Goal: Task Accomplishment & Management: Use online tool/utility

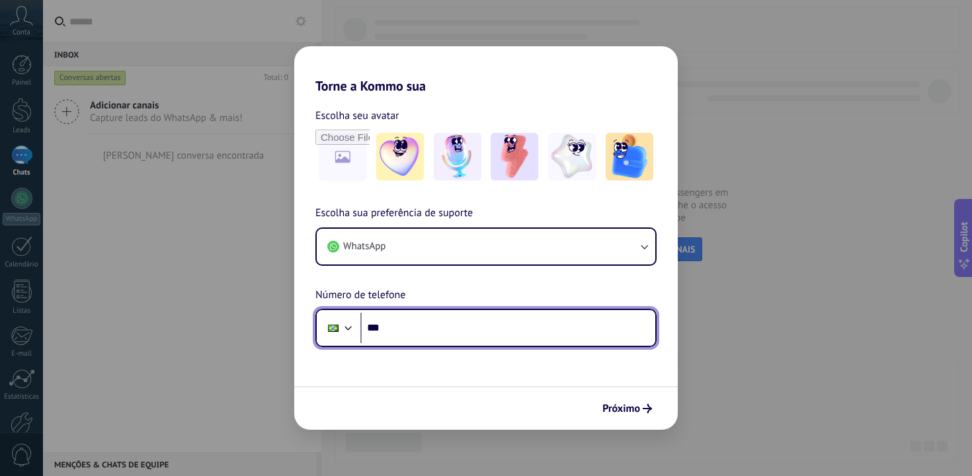
click at [448, 334] on input "***" at bounding box center [507, 328] width 295 height 30
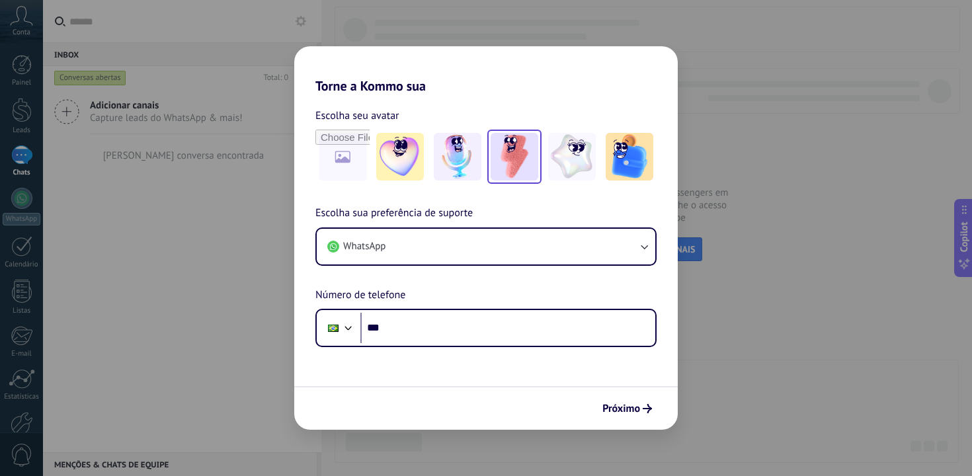
click at [518, 167] on img at bounding box center [514, 157] width 48 height 48
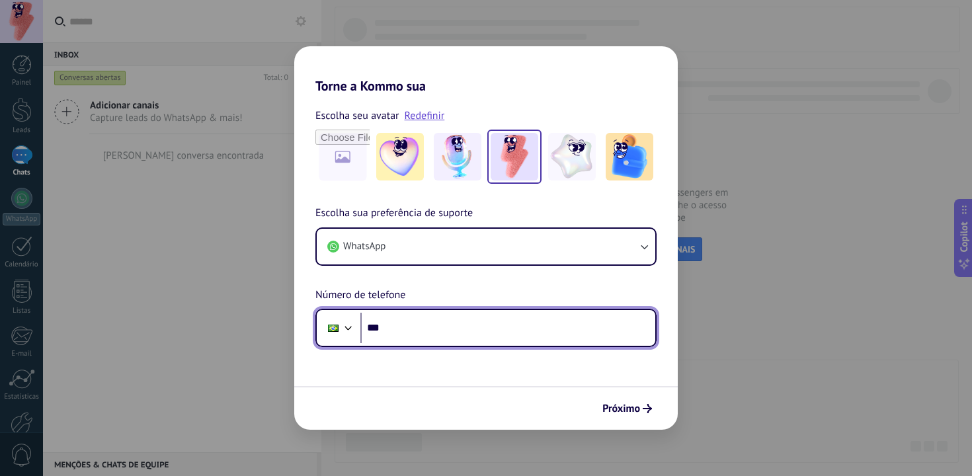
click at [424, 327] on input "***" at bounding box center [507, 328] width 295 height 30
type input "**********"
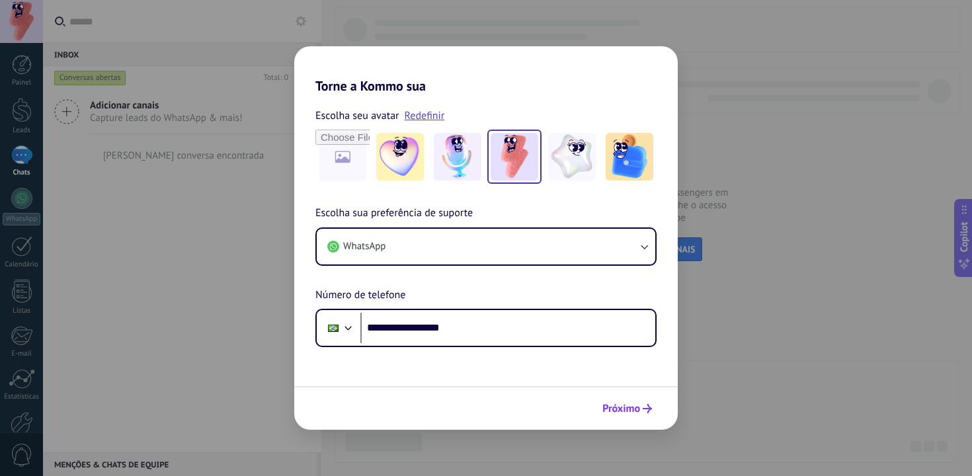
click at [624, 405] on span "Próximo" at bounding box center [621, 408] width 38 height 9
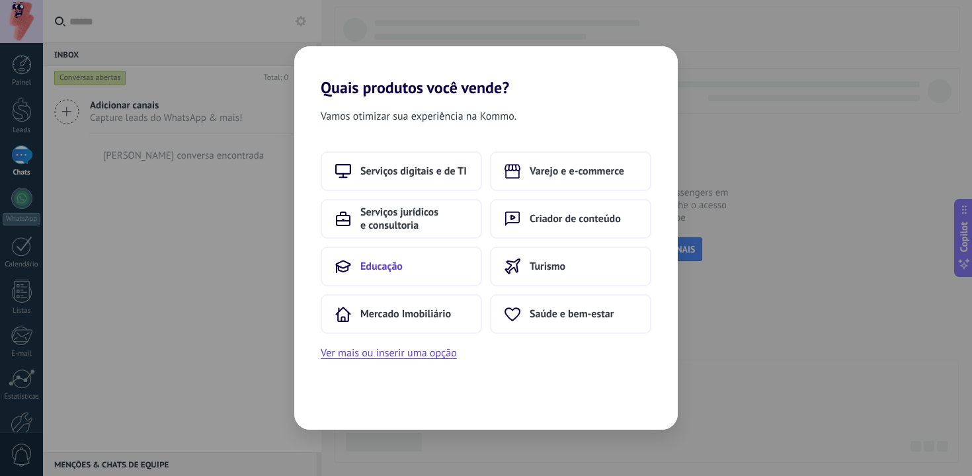
click at [433, 258] on button "Educação" at bounding box center [401, 267] width 161 height 40
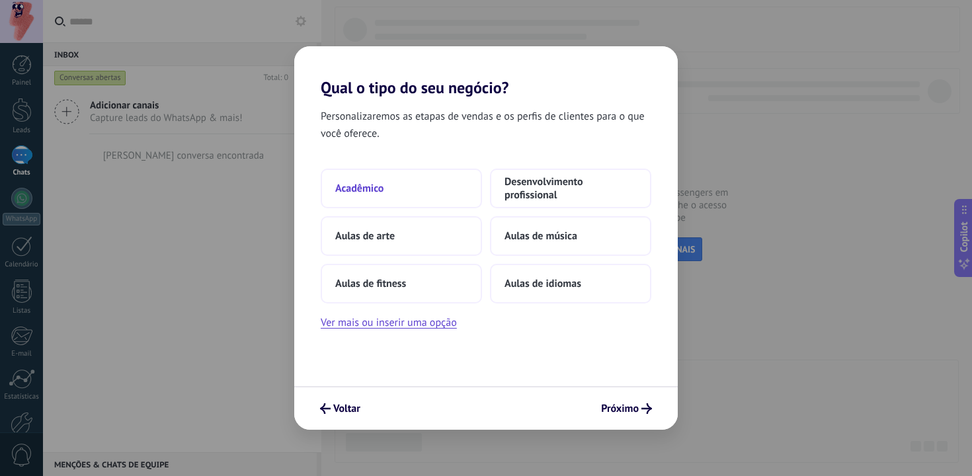
click at [418, 176] on button "Acadêmico" at bounding box center [401, 189] width 161 height 40
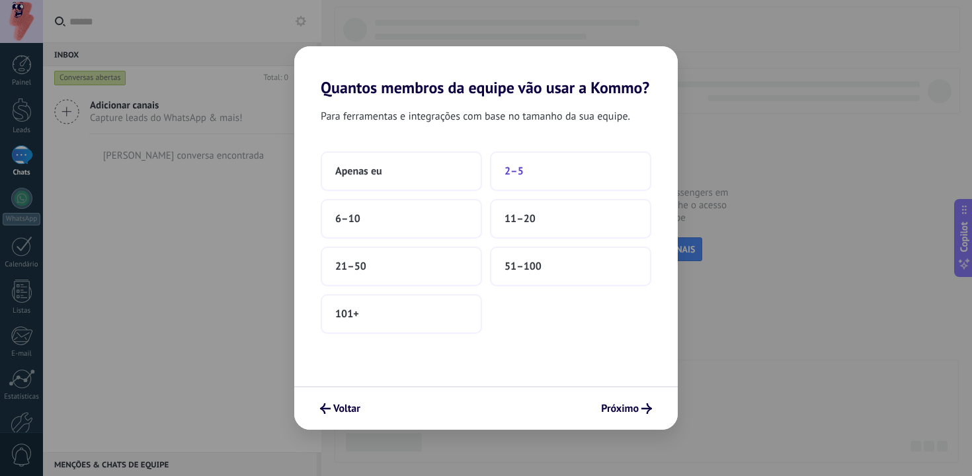
click at [526, 184] on button "2–5" at bounding box center [570, 171] width 161 height 40
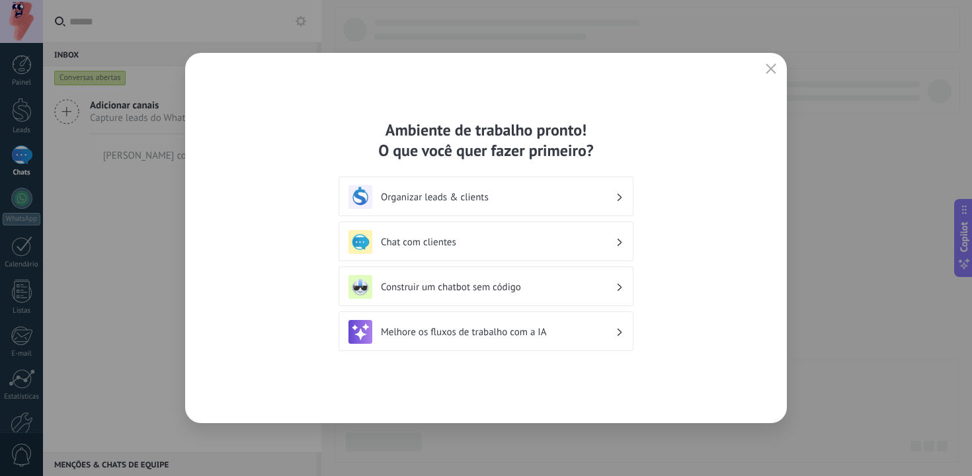
click at [586, 189] on div "Organizar leads & clients" at bounding box center [485, 197] width 275 height 24
click at [588, 200] on h3 "Organizar leads & clients" at bounding box center [498, 197] width 235 height 13
click at [487, 202] on h3 "Organizar leads & clients" at bounding box center [498, 197] width 235 height 13
click at [442, 198] on h3 "Organizar leads & clients" at bounding box center [498, 197] width 235 height 13
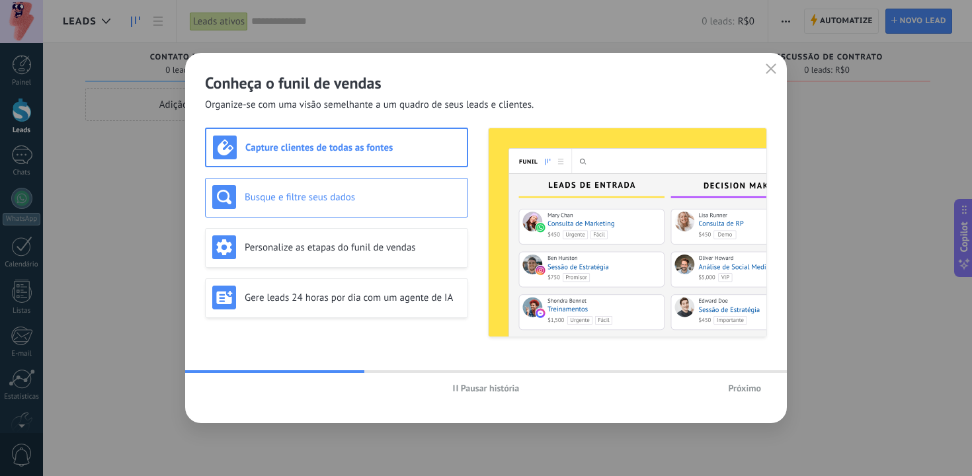
click at [409, 192] on h3 "Busque e filtre seus dados" at bounding box center [353, 197] width 216 height 13
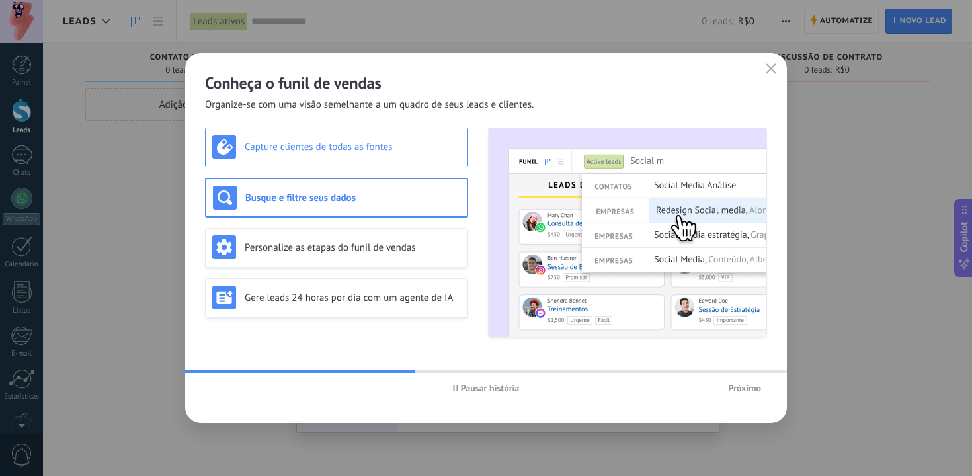
click at [407, 157] on div "Capture clientes de todas as fontes" at bounding box center [336, 147] width 249 height 24
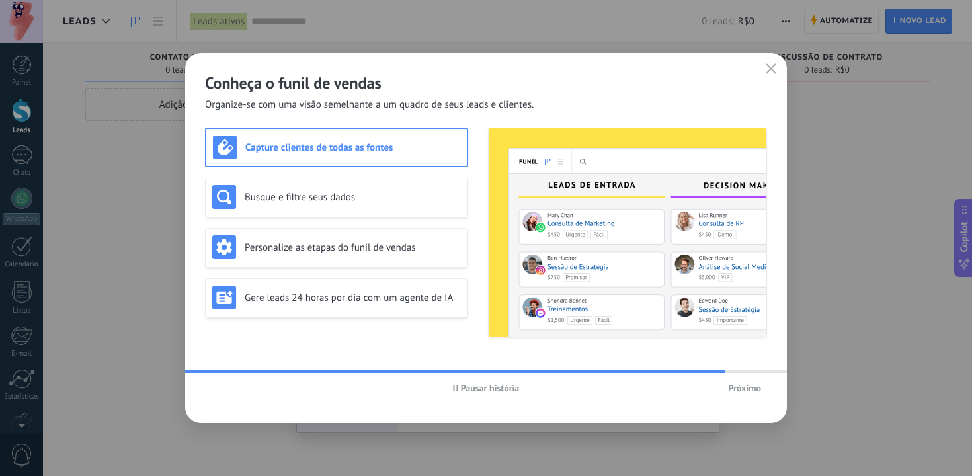
click at [430, 157] on div "Capture clientes de todas as fontes" at bounding box center [336, 148] width 247 height 24
click at [754, 394] on button "Próximo" at bounding box center [744, 388] width 45 height 20
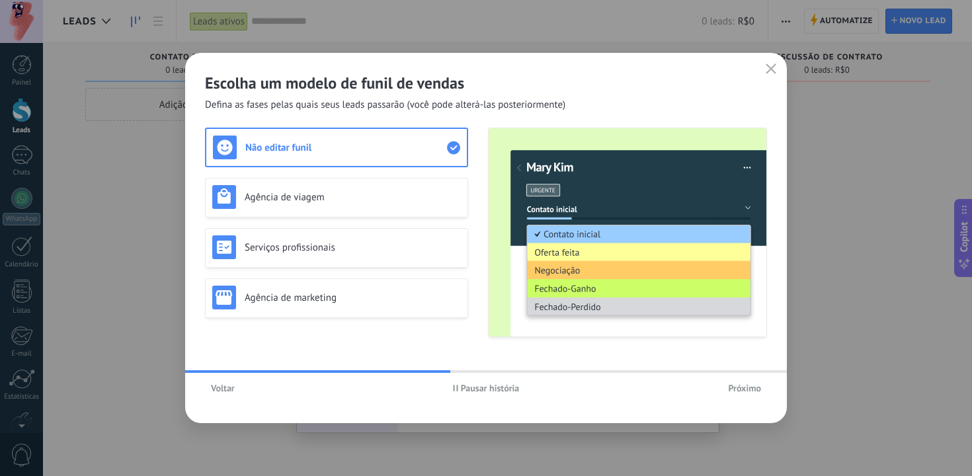
click at [731, 391] on span "Próximo" at bounding box center [744, 387] width 33 height 9
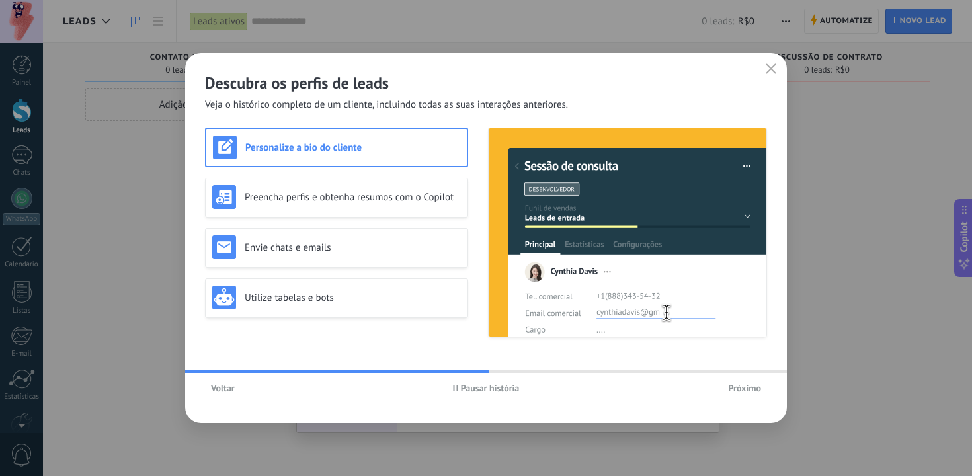
click at [731, 391] on span "Próximo" at bounding box center [744, 387] width 33 height 9
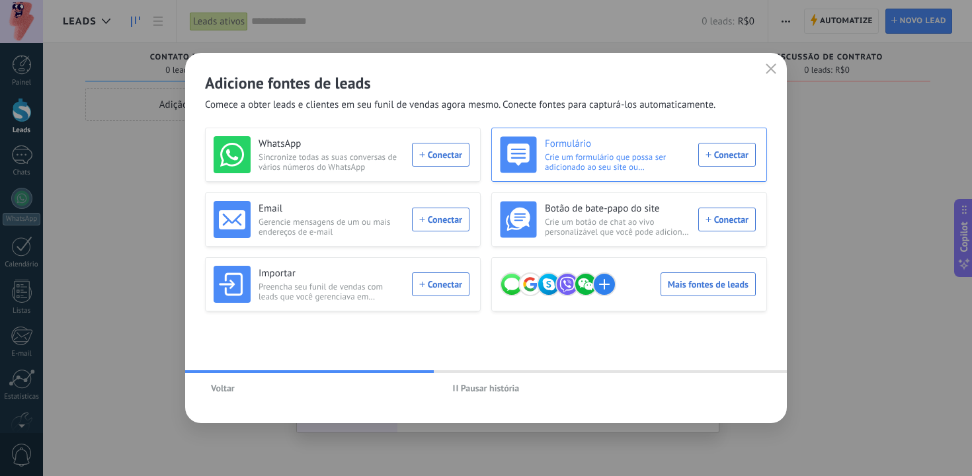
click at [726, 151] on div "Formulário Crie um formulário que possa ser adicionado ao seu site ou compartil…" at bounding box center [628, 154] width 256 height 37
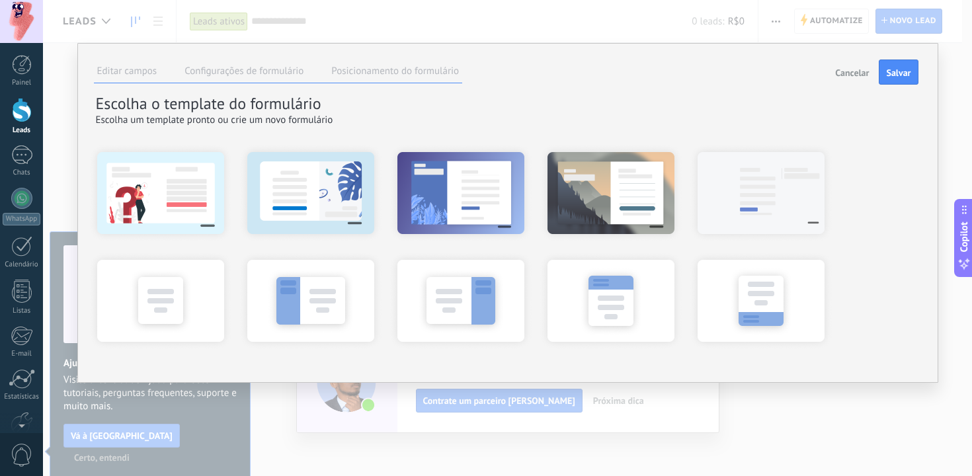
click at [241, 75] on label "Configurações de formulário" at bounding box center [243, 71] width 119 height 13
click at [372, 75] on label "Posicionamento do formulário" at bounding box center [395, 71] width 128 height 13
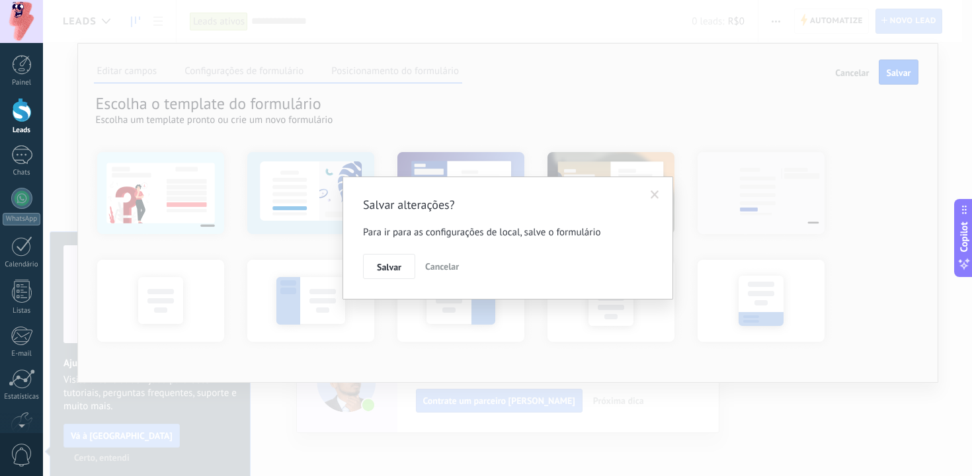
click at [219, 76] on div "Salvar alterações? Para ir para as configurações de local, salve o formulário […" at bounding box center [507, 238] width 929 height 476
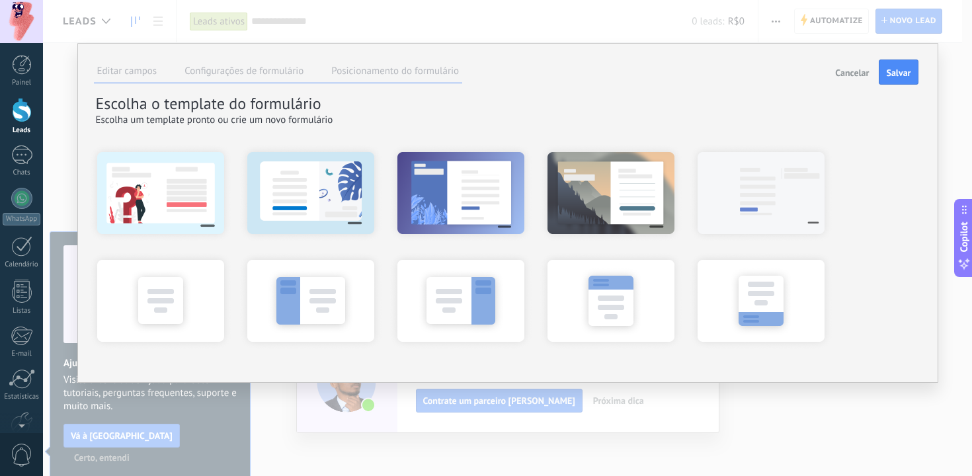
click at [113, 78] on li "Editar campos" at bounding box center [127, 72] width 67 height 19
click at [119, 70] on label "Editar campos" at bounding box center [127, 71] width 60 height 13
click at [857, 73] on span "Cancelar" at bounding box center [852, 72] width 34 height 9
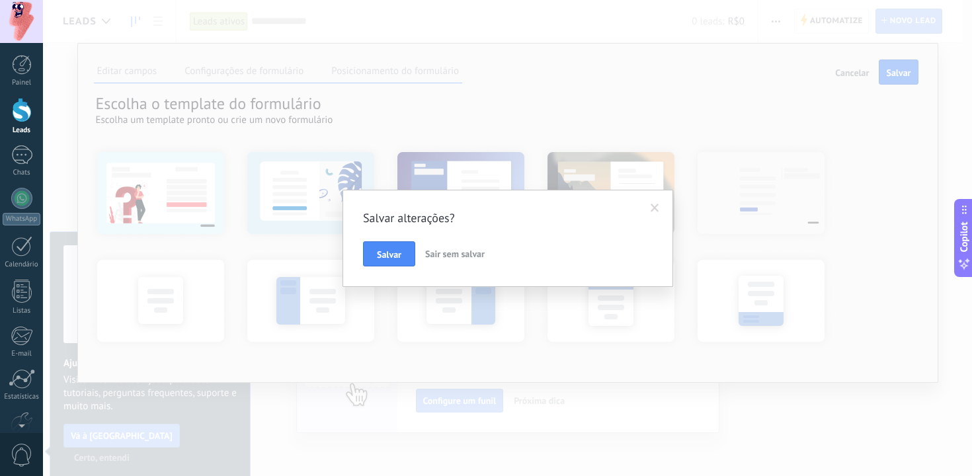
click at [451, 256] on span "Sair sem salvar" at bounding box center [454, 254] width 59 height 12
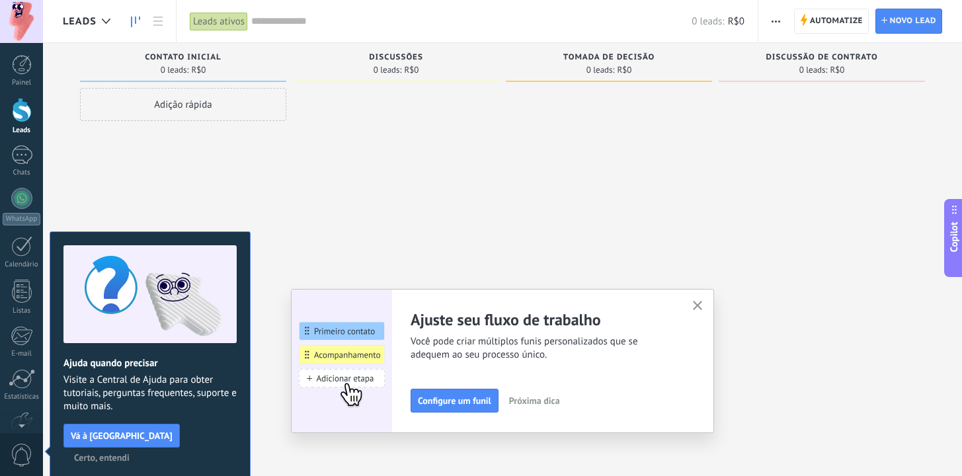
click at [706, 296] on div "Ajuste seu fluxo de trabalho Você pode criar múltiplos funis personalizados que…" at bounding box center [502, 361] width 423 height 144
click at [705, 297] on div "Ajuste seu fluxo de trabalho Você pode criar múltiplos funis personalizados que…" at bounding box center [502, 361] width 423 height 144
click at [459, 401] on span "Configure um funil" at bounding box center [454, 400] width 73 height 9
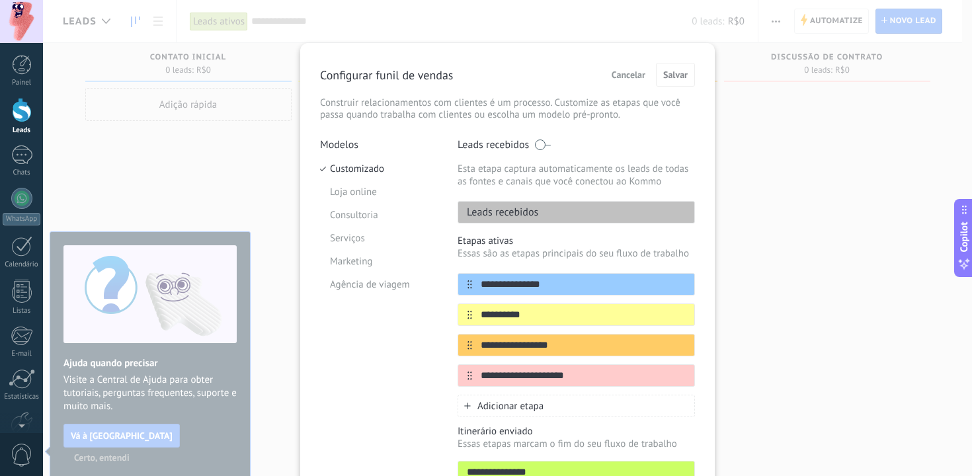
click at [627, 81] on button "Cancelar" at bounding box center [629, 75] width 46 height 20
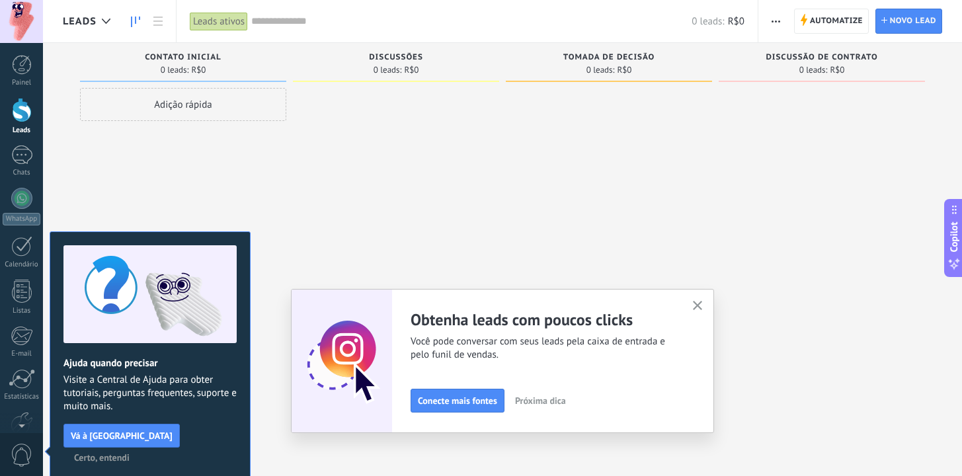
click at [499, 211] on div "Discussões 0 leads: R$0" at bounding box center [399, 217] width 213 height 348
click at [703, 310] on icon "button" at bounding box center [698, 306] width 10 height 10
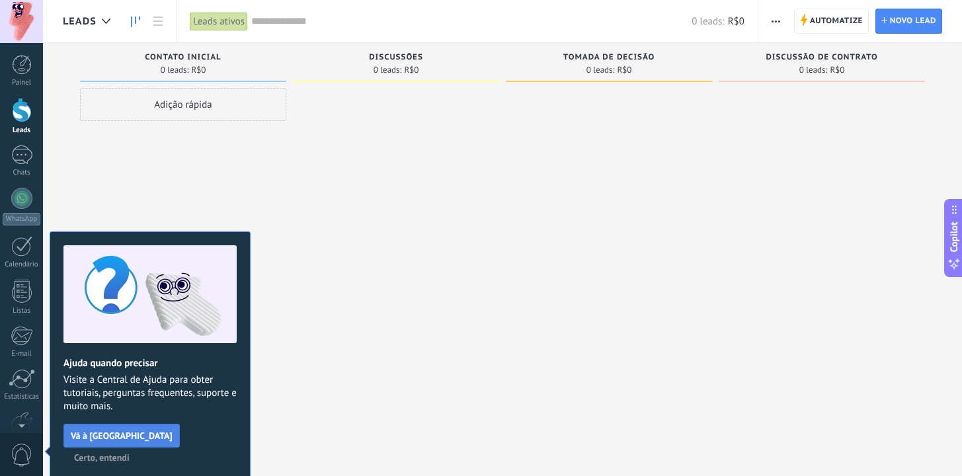
click at [124, 440] on span "Vá à [GEOGRAPHIC_DATA]" at bounding box center [122, 435] width 102 height 9
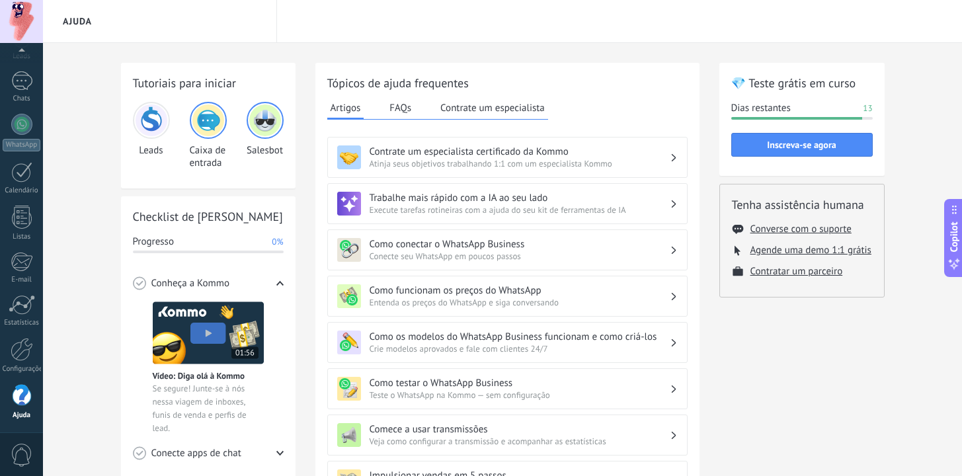
click at [604, 309] on div "Como funcionam os preços do WhatsApp Entenda os preços do WhatsApp e siga conve…" at bounding box center [507, 296] width 360 height 41
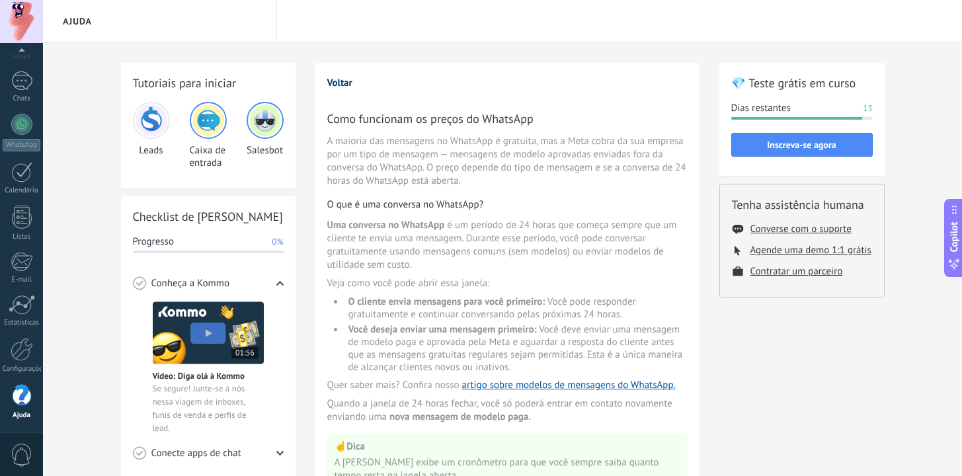
click at [348, 86] on button "Voltar" at bounding box center [339, 83] width 25 height 13
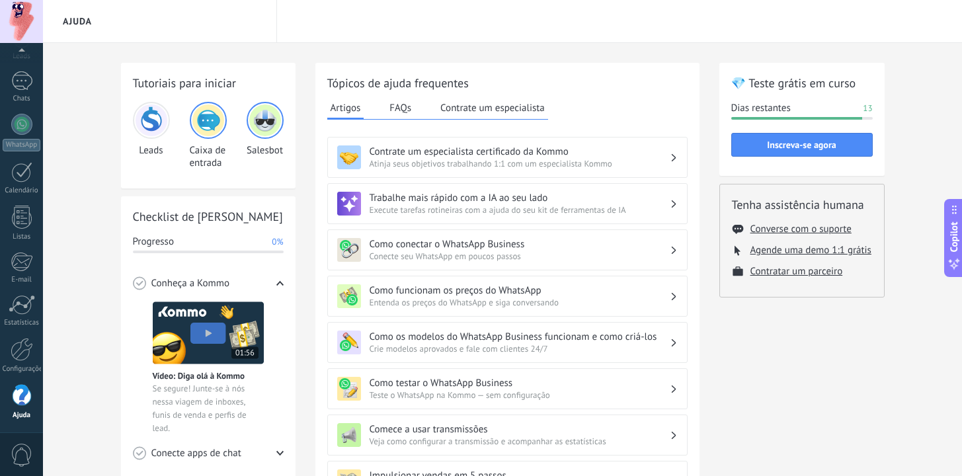
click at [504, 258] on span "Conecte seu WhatsApp em poucos passos" at bounding box center [520, 256] width 300 height 11
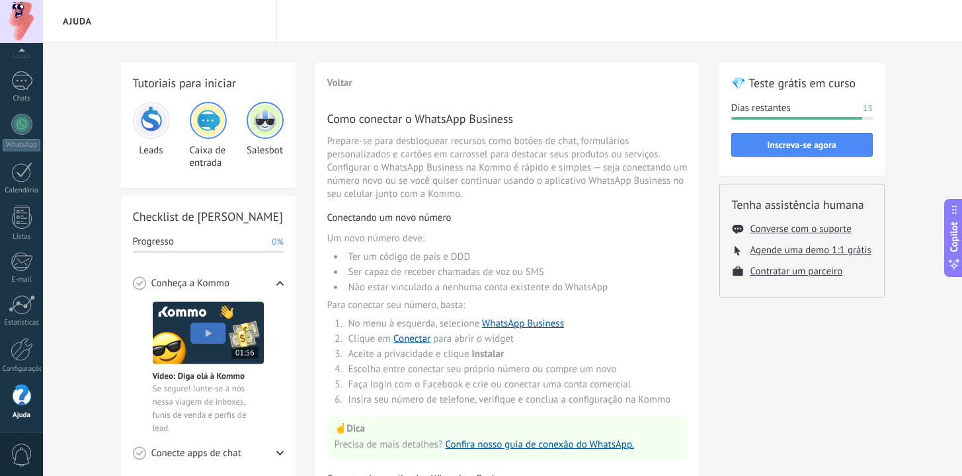
click at [325, 79] on div "Voltar Como conectar o WhatsApp Business Prepare-se para desbloquear recursos c…" at bounding box center [507, 433] width 384 height 740
click at [344, 82] on button "Voltar" at bounding box center [339, 83] width 25 height 13
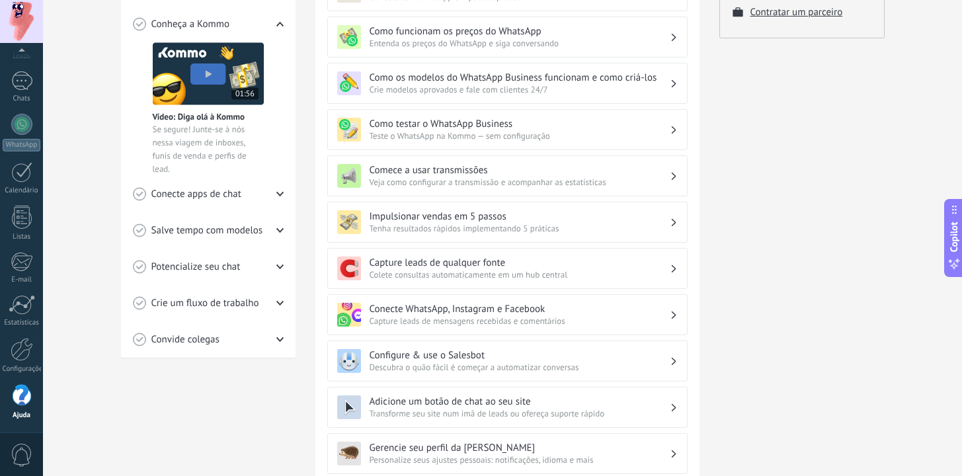
scroll to position [329, 0]
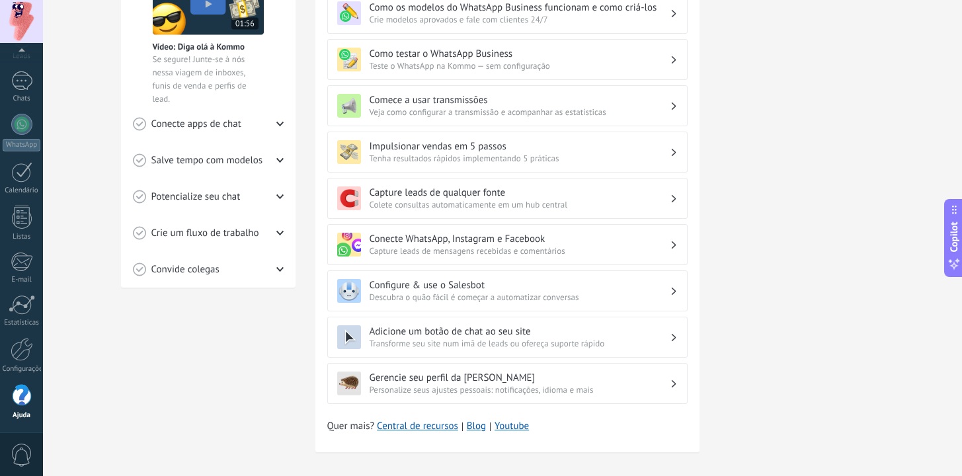
click at [544, 194] on h3 "Capture leads de qualquer fonte" at bounding box center [520, 192] width 300 height 13
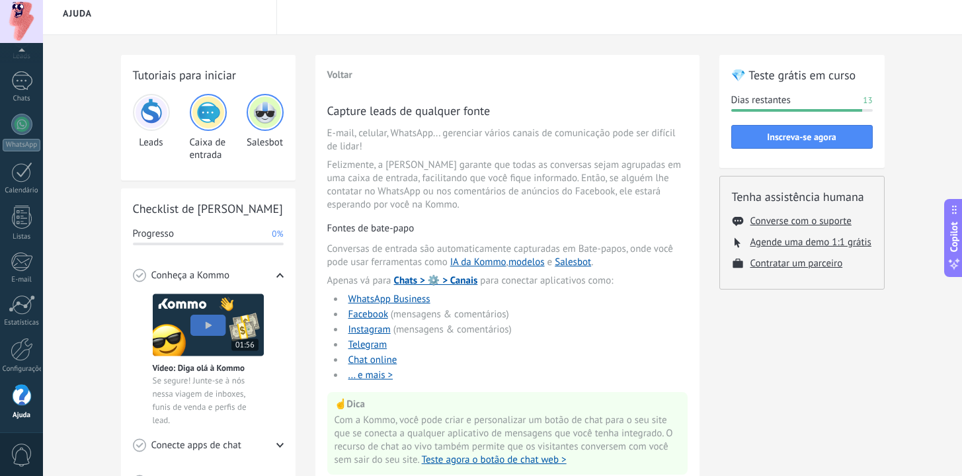
scroll to position [0, 0]
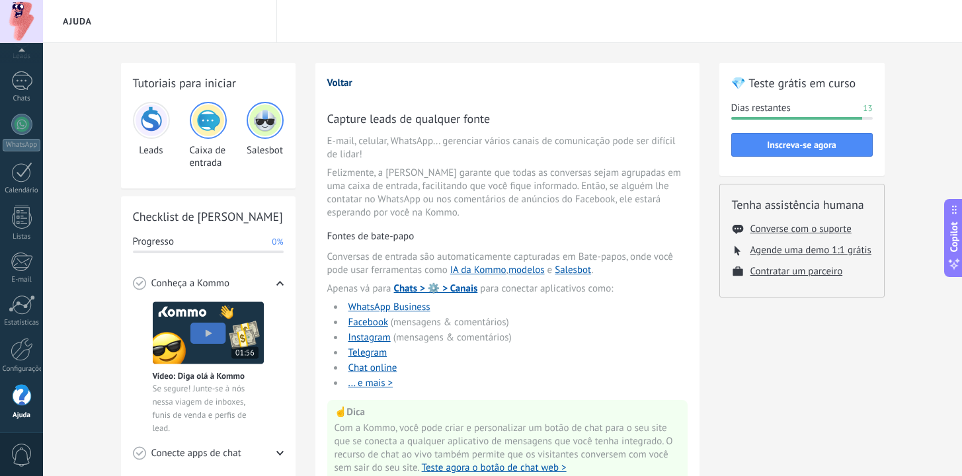
click at [336, 85] on button "Voltar" at bounding box center [339, 83] width 25 height 13
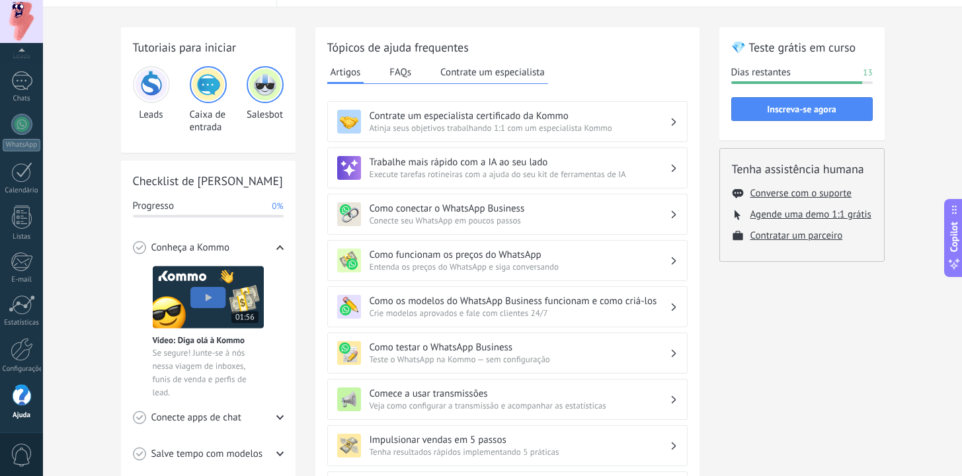
scroll to position [196, 0]
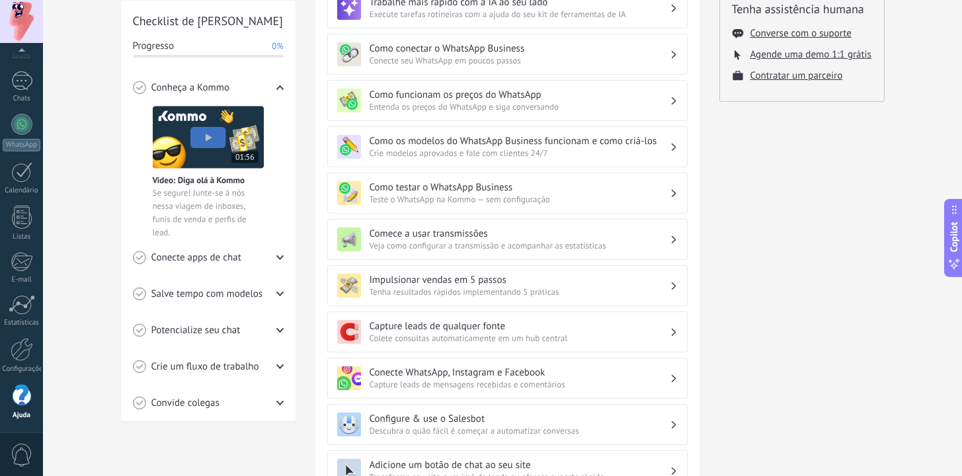
click at [637, 319] on div "Capture leads de qualquer fonte Colete consultas automaticamente em um hub cent…" at bounding box center [507, 331] width 360 height 41
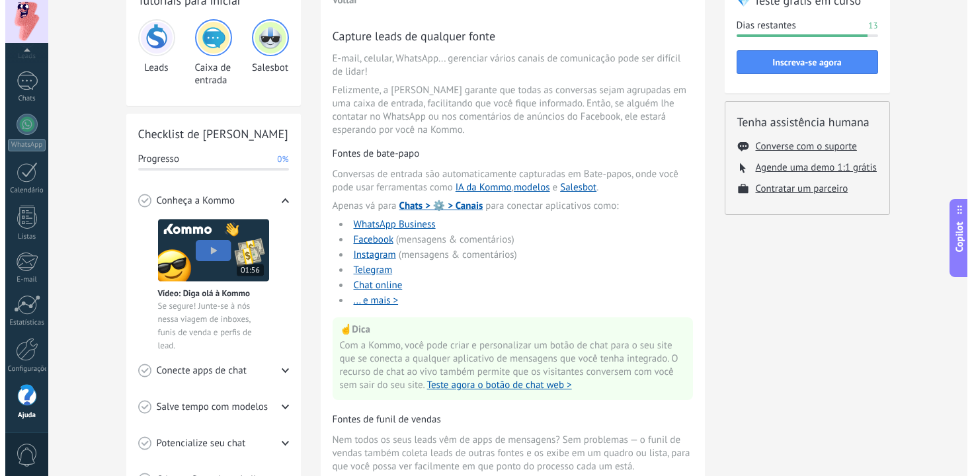
scroll to position [99, 0]
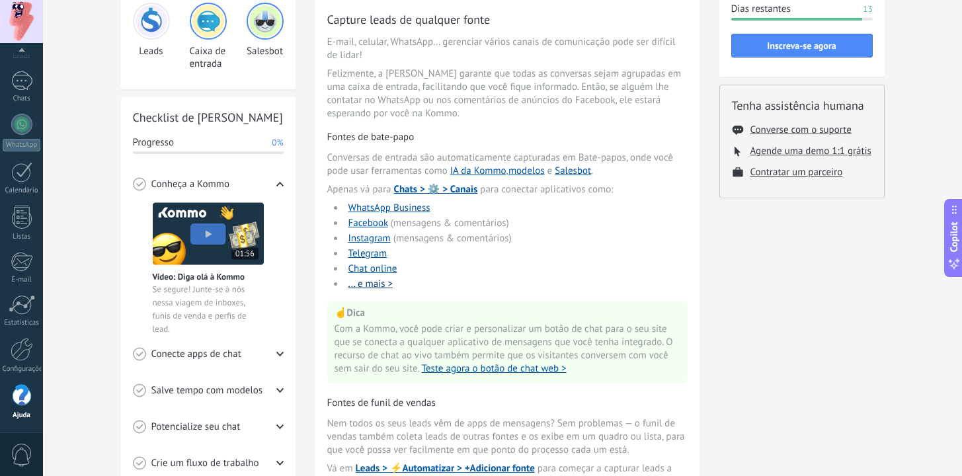
click at [370, 283] on button "... e mais >" at bounding box center [370, 284] width 45 height 13
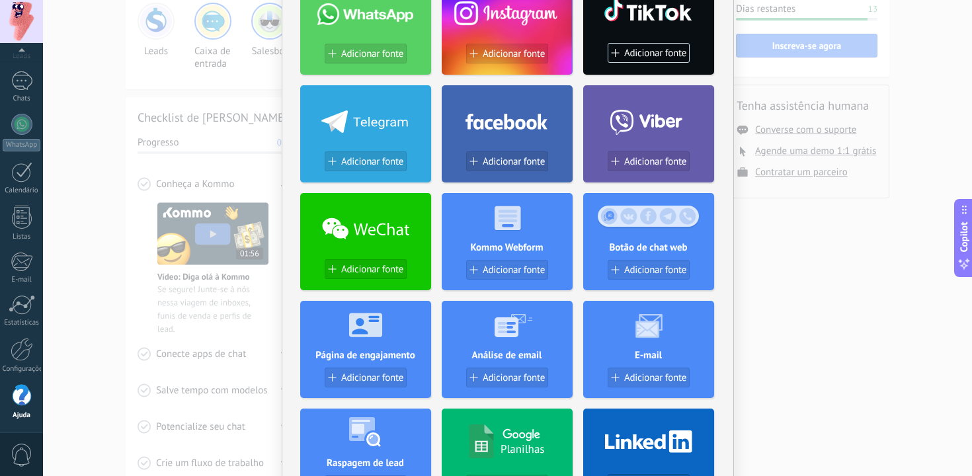
scroll to position [118, 0]
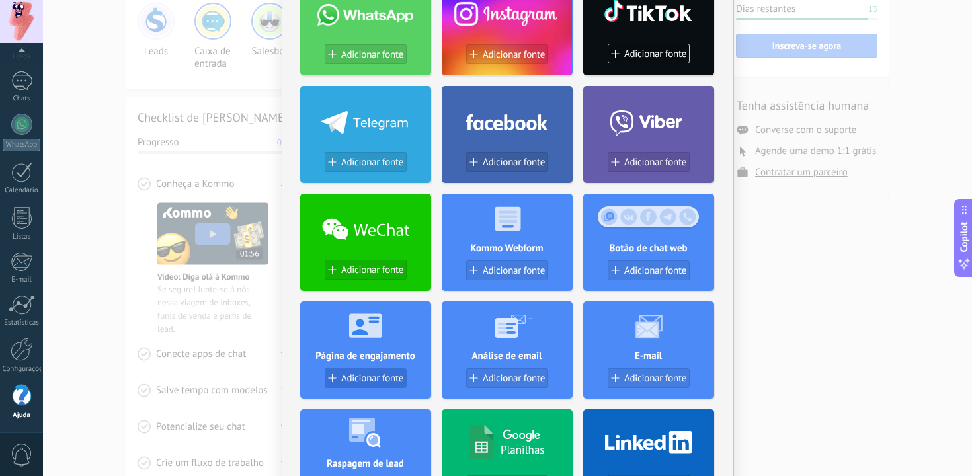
click at [379, 377] on span "Adicionar fonte" at bounding box center [372, 378] width 62 height 11
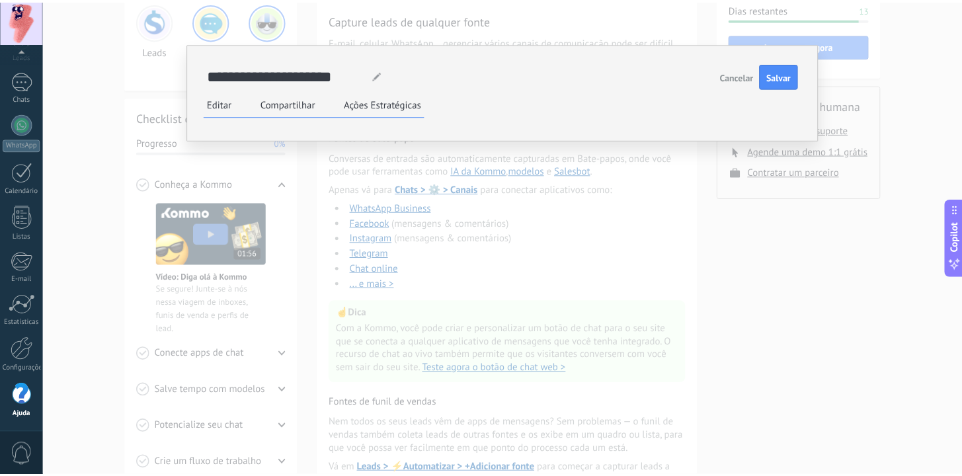
scroll to position [0, 0]
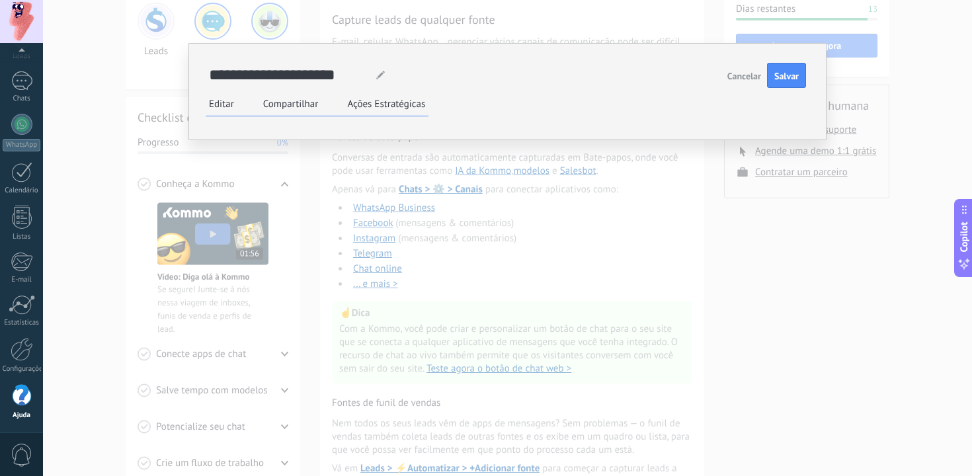
click at [736, 74] on span "Cancelar" at bounding box center [744, 75] width 34 height 9
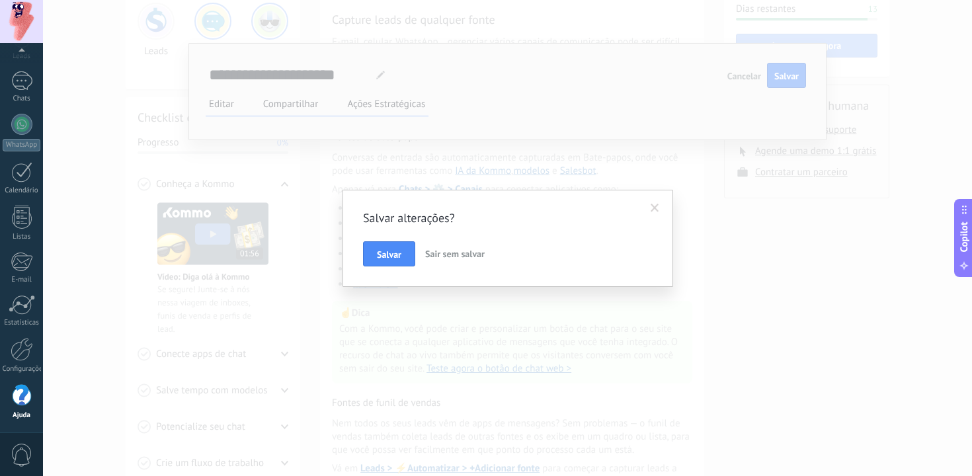
click at [449, 253] on span "Sair sem salvar" at bounding box center [454, 254] width 59 height 12
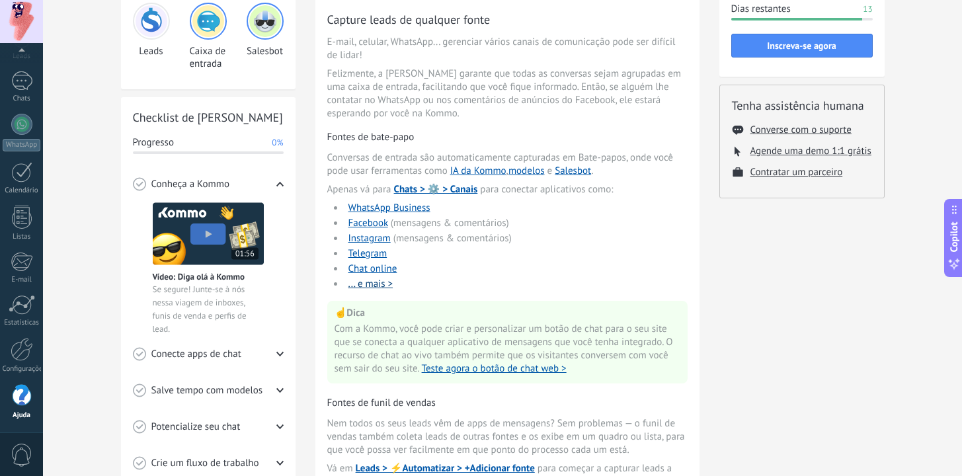
click at [382, 290] on button "... e mais >" at bounding box center [370, 284] width 45 height 13
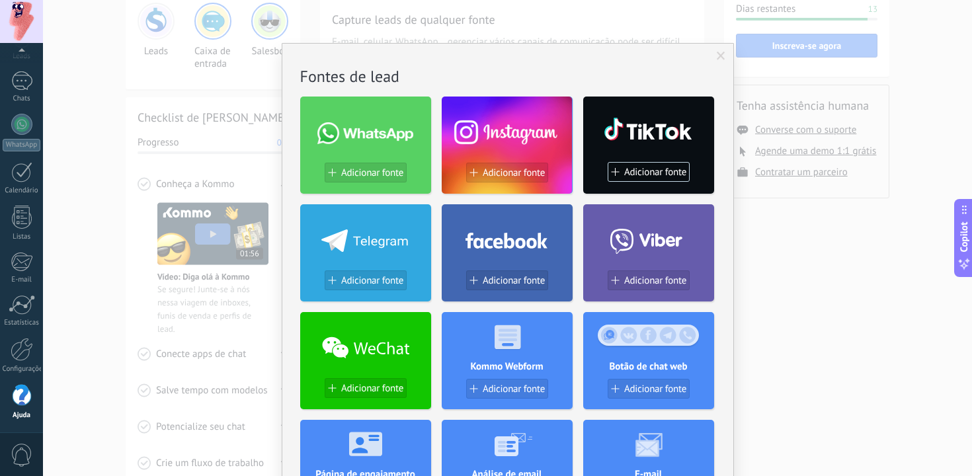
click at [787, 228] on div "Sem resultados. Fontes de lead Adicionar fonte Adicionar fonte Adicionar fonte …" at bounding box center [507, 238] width 929 height 476
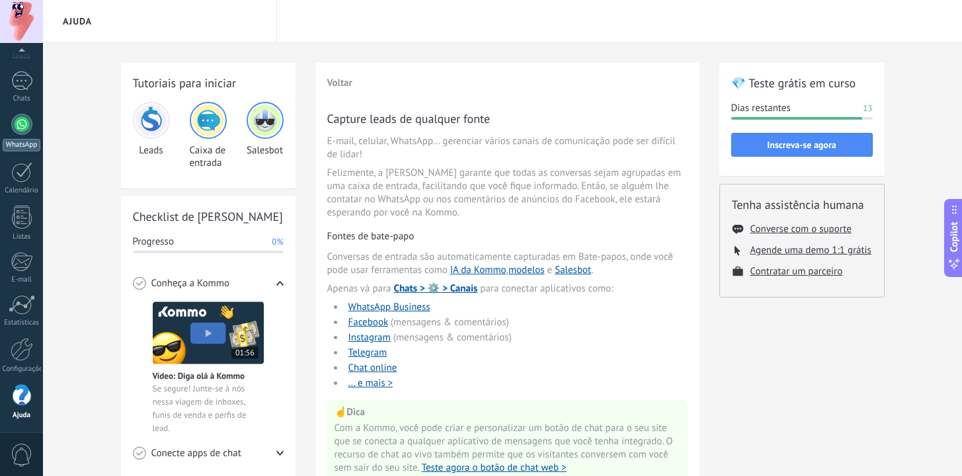
click at [19, 124] on div at bounding box center [21, 124] width 21 height 21
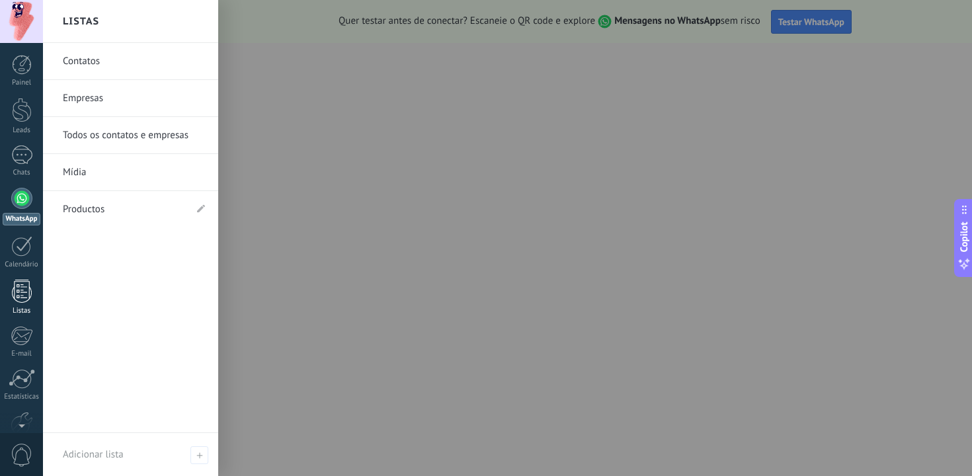
click at [21, 301] on div at bounding box center [22, 291] width 20 height 23
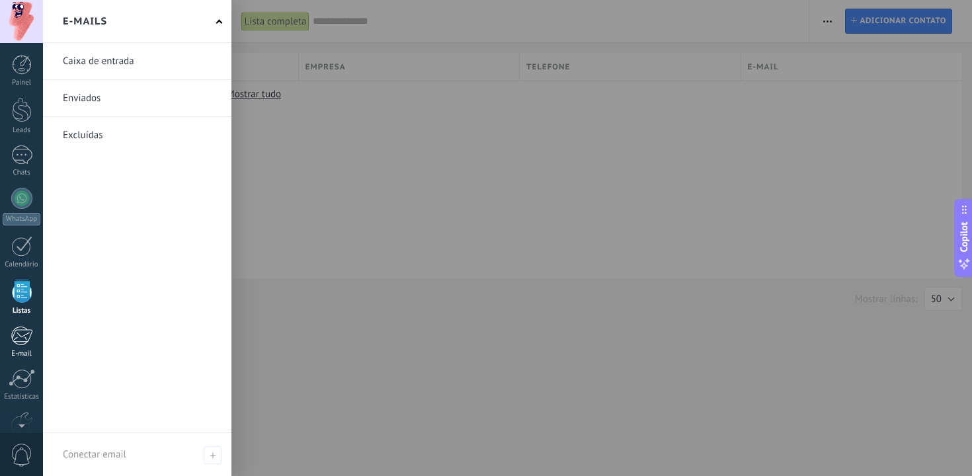
click at [31, 343] on div at bounding box center [22, 336] width 22 height 20
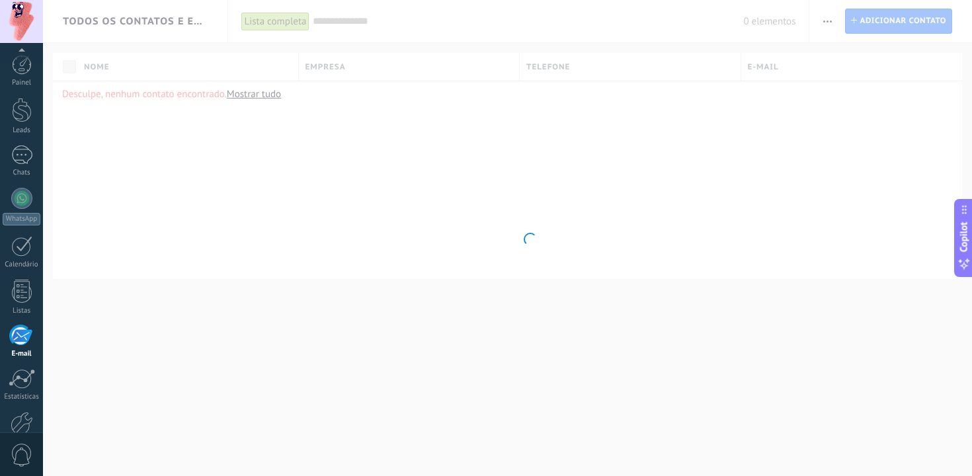
scroll to position [74, 0]
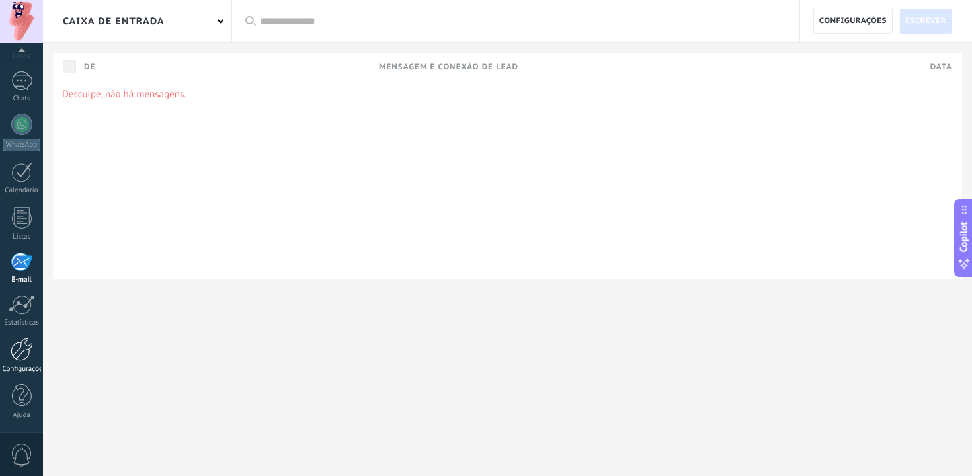
click at [11, 358] on div at bounding box center [22, 349] width 22 height 23
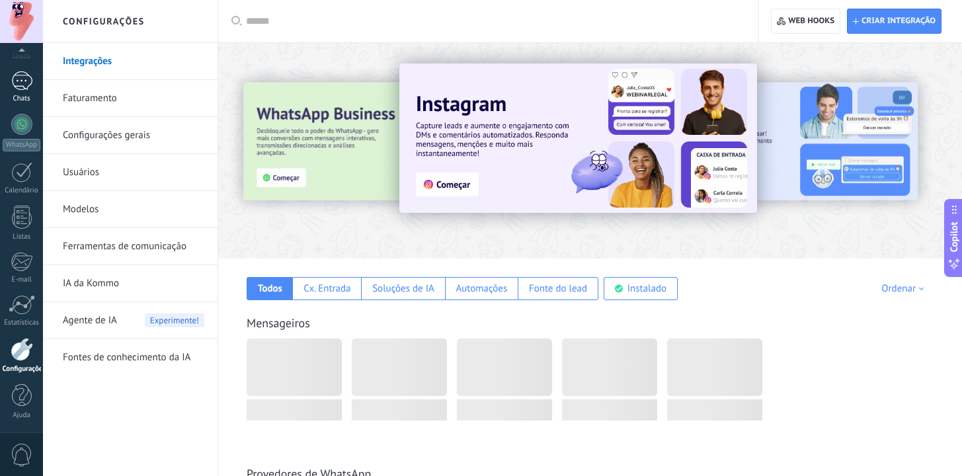
click at [27, 91] on link "Chats" at bounding box center [21, 87] width 43 height 32
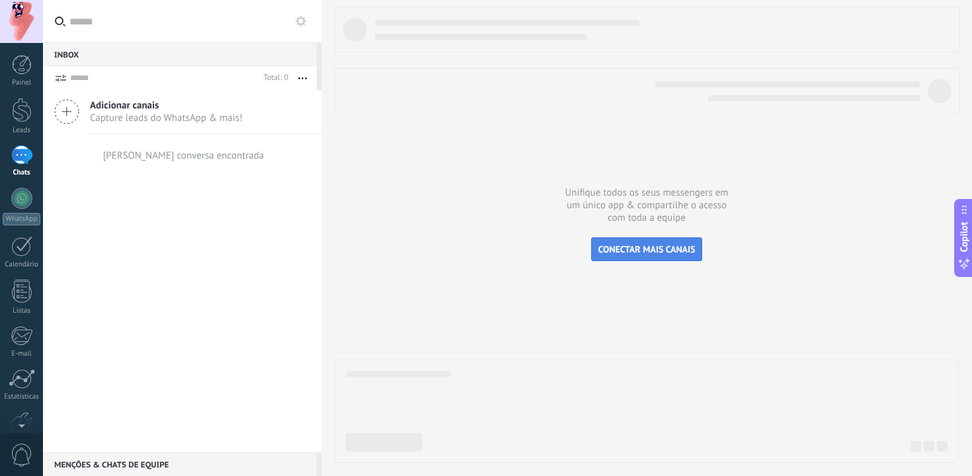
click at [641, 257] on button "CONECTAR MAIS CANAIS" at bounding box center [647, 249] width 112 height 24
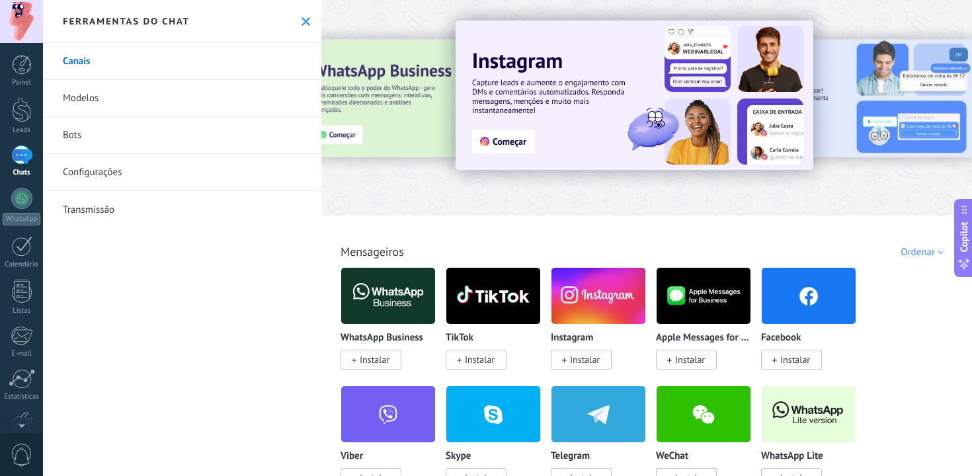
click at [295, 16] on div "Ferramentas do chat" at bounding box center [182, 21] width 278 height 43
click at [7, 394] on div "Estatísticas" at bounding box center [22, 397] width 38 height 9
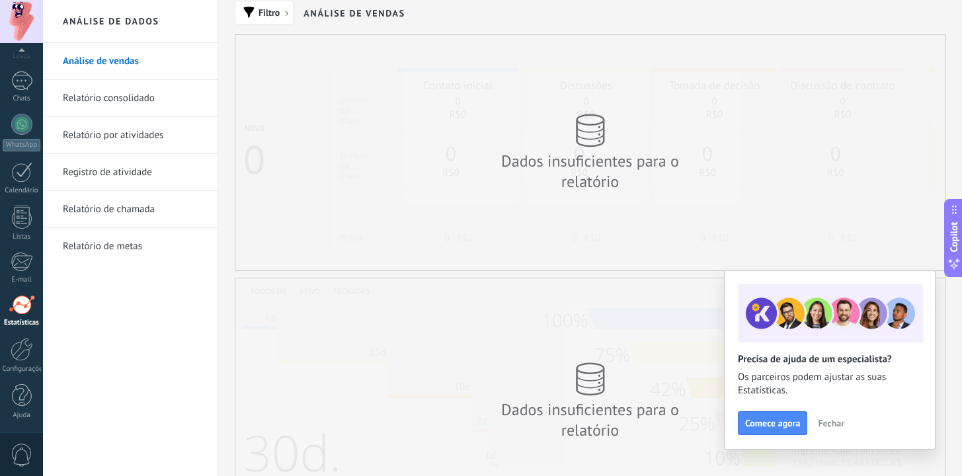
scroll to position [9, 0]
click at [24, 358] on div at bounding box center [22, 349] width 22 height 23
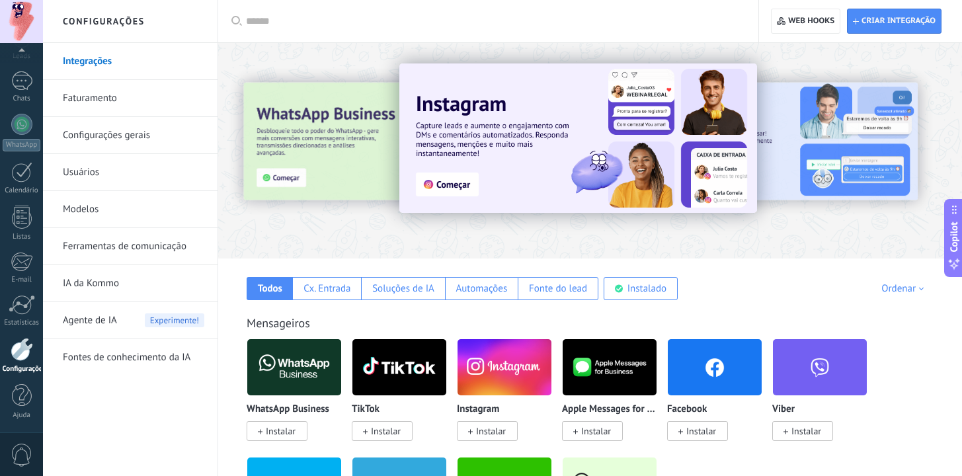
click at [109, 110] on link "Faturamento" at bounding box center [133, 98] width 141 height 37
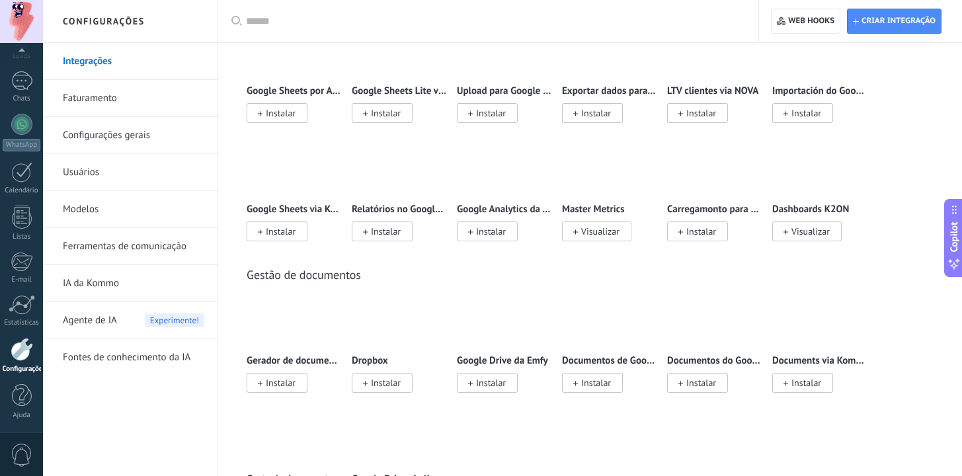
scroll to position [3489, 0]
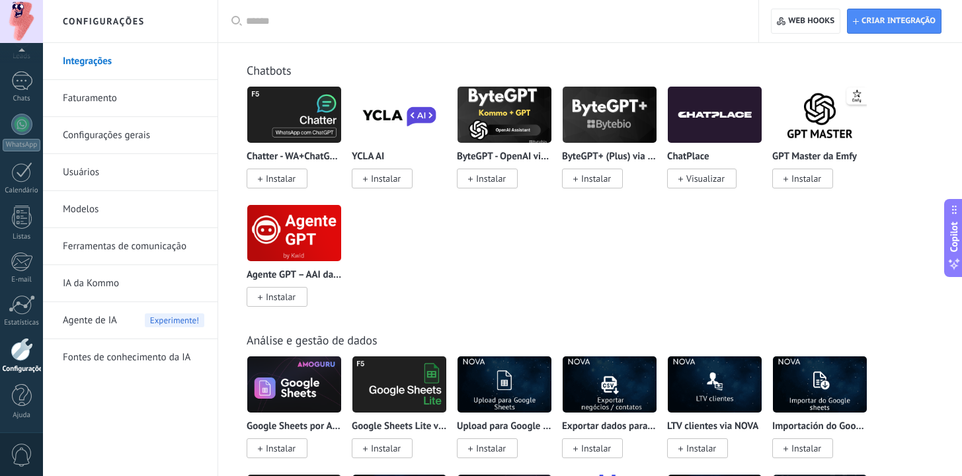
click at [313, 25] on input "text" at bounding box center [493, 22] width 494 height 14
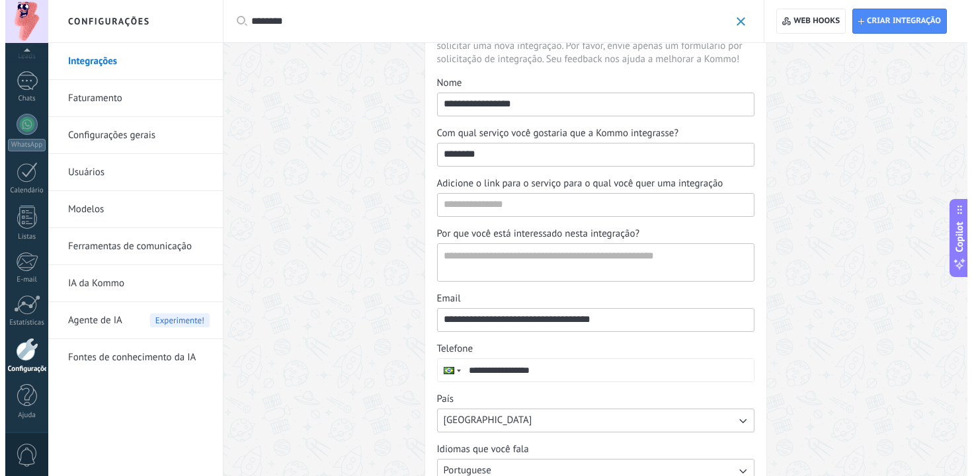
scroll to position [0, 0]
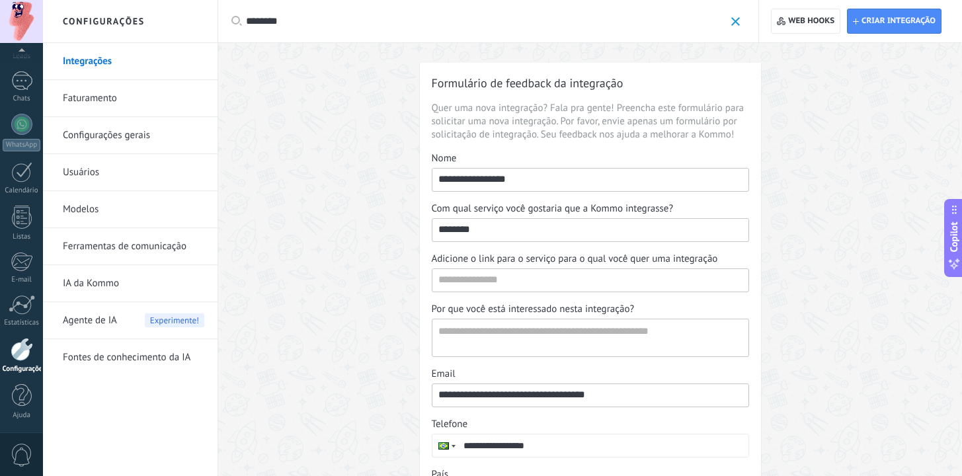
click at [666, 224] on input "********" at bounding box center [590, 229] width 316 height 21
click at [578, 238] on input "********" at bounding box center [590, 229] width 316 height 21
type input "*"
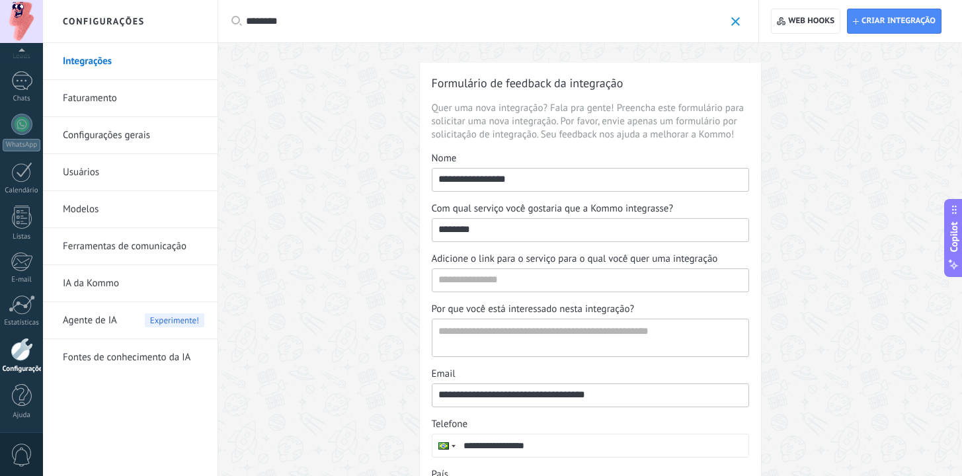
type input "*"
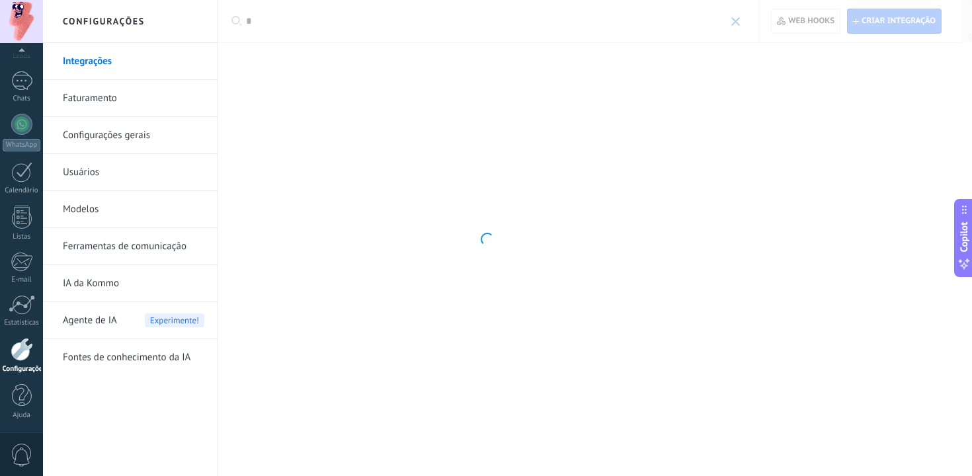
click at [267, 18] on div at bounding box center [486, 238] width 972 height 476
click at [567, 224] on div at bounding box center [486, 238] width 972 height 476
click at [508, 253] on div at bounding box center [486, 238] width 972 height 476
click at [498, 254] on div at bounding box center [486, 238] width 972 height 476
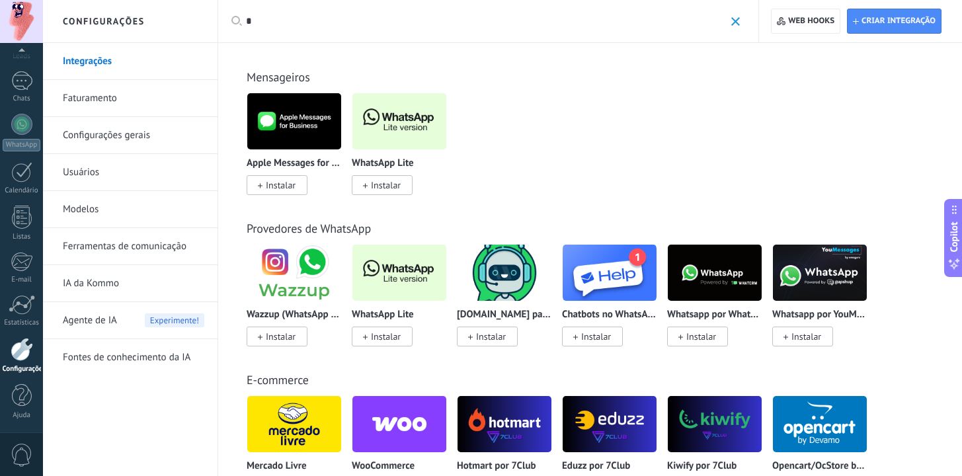
click at [317, 21] on input "*" at bounding box center [485, 22] width 479 height 14
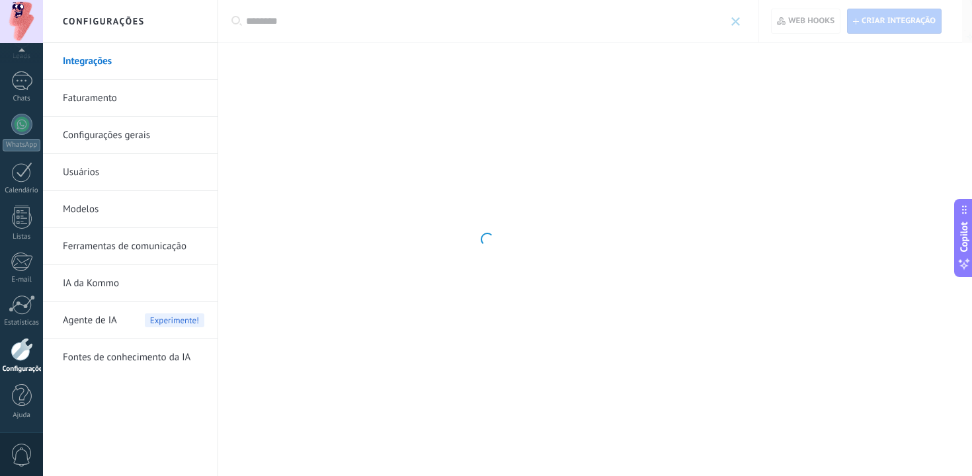
type input "********"
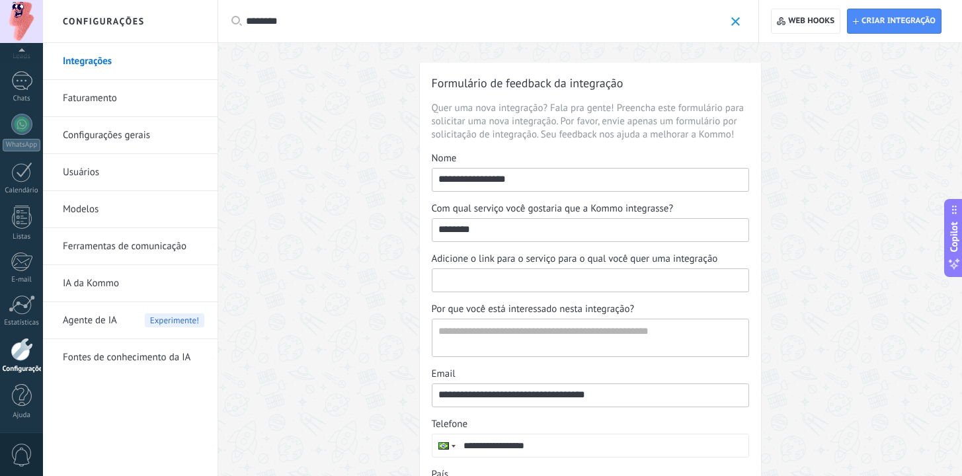
click at [503, 284] on input "Adicione o link para o serviço para o qual você quer uma integração" at bounding box center [590, 279] width 316 height 21
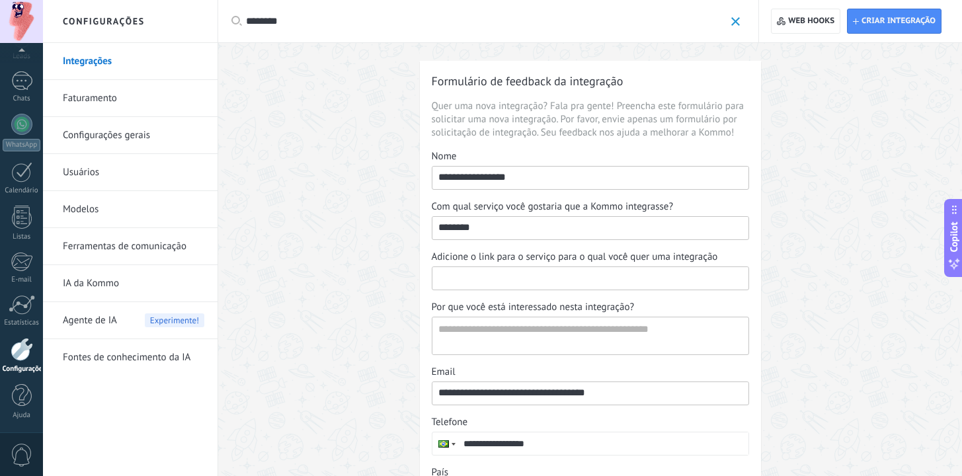
scroll to position [6, 0]
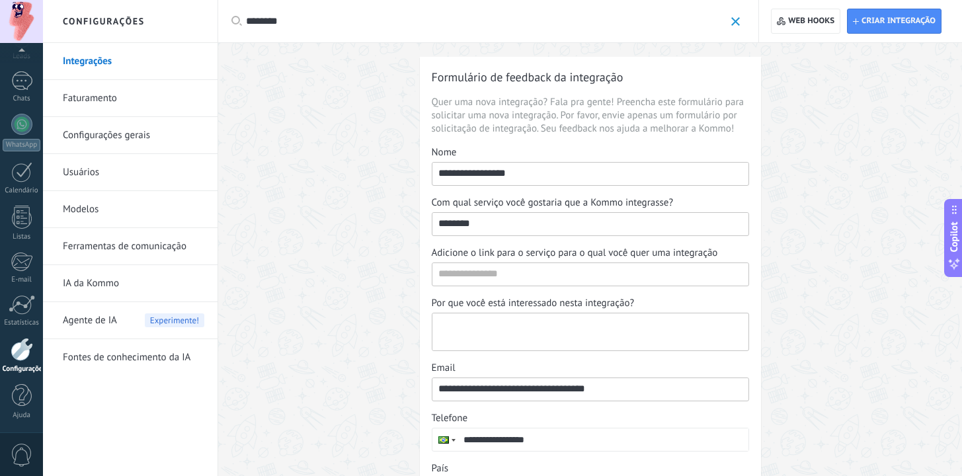
click at [593, 329] on textarea "Por que você está interessado nesta integração?" at bounding box center [588, 331] width 313 height 37
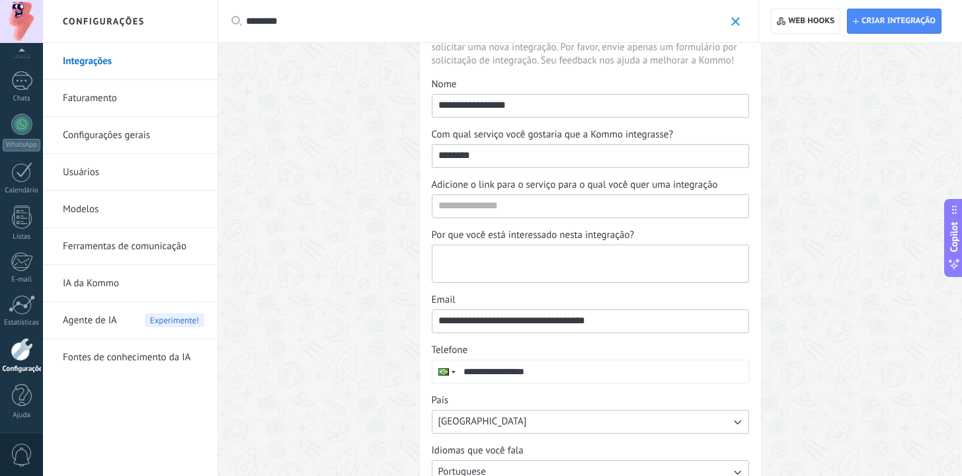
scroll to position [54, 0]
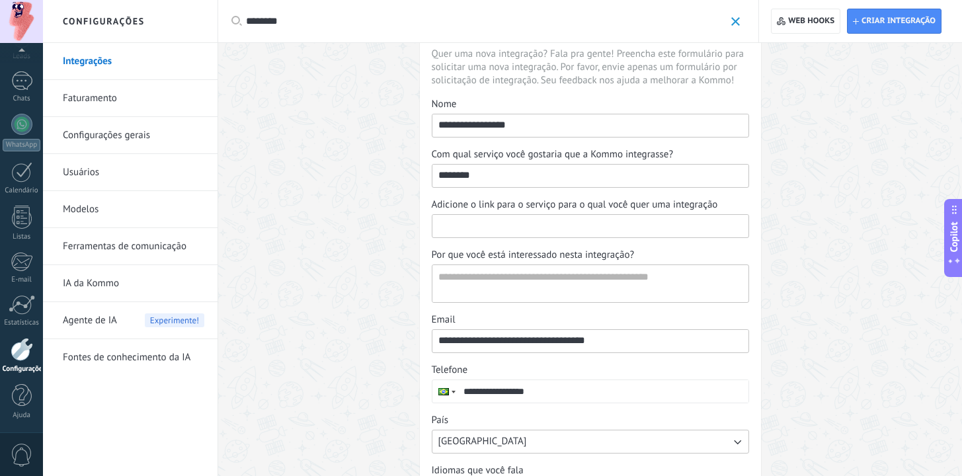
click at [505, 228] on input "Adicione o link para o serviço para o qual você quer uma integração" at bounding box center [590, 225] width 316 height 21
paste input "**********"
type input "**********"
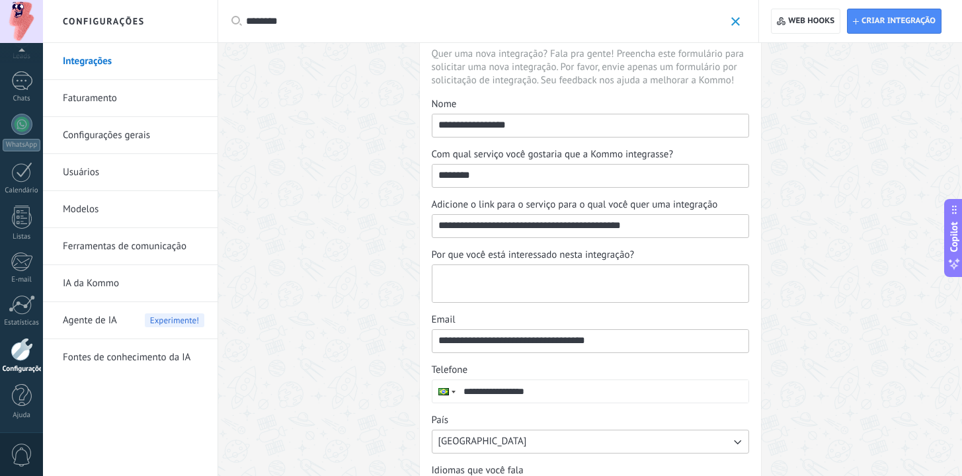
click at [510, 274] on textarea "Por que você está interessado nesta integração?" at bounding box center [588, 283] width 313 height 37
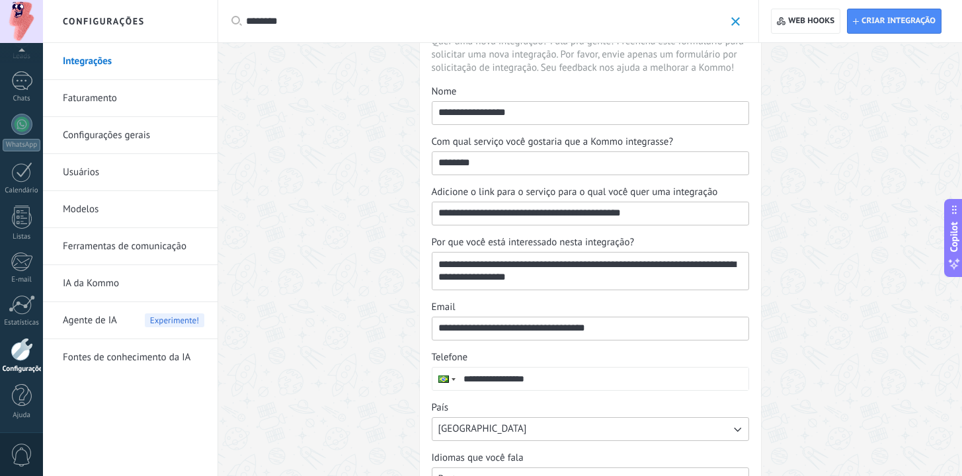
scroll to position [157, 0]
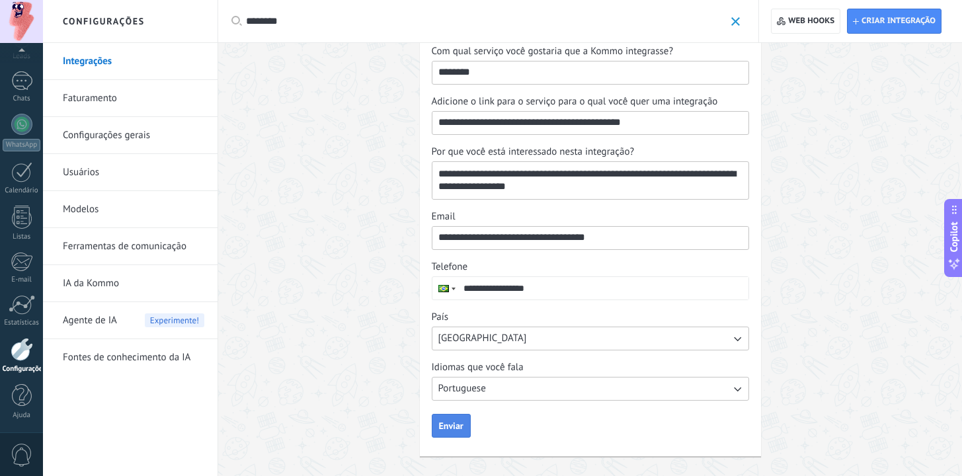
type textarea "**********"
click at [461, 416] on button "Enviar" at bounding box center [451, 426] width 39 height 24
click at [475, 393] on span "Portuguese" at bounding box center [462, 388] width 48 height 13
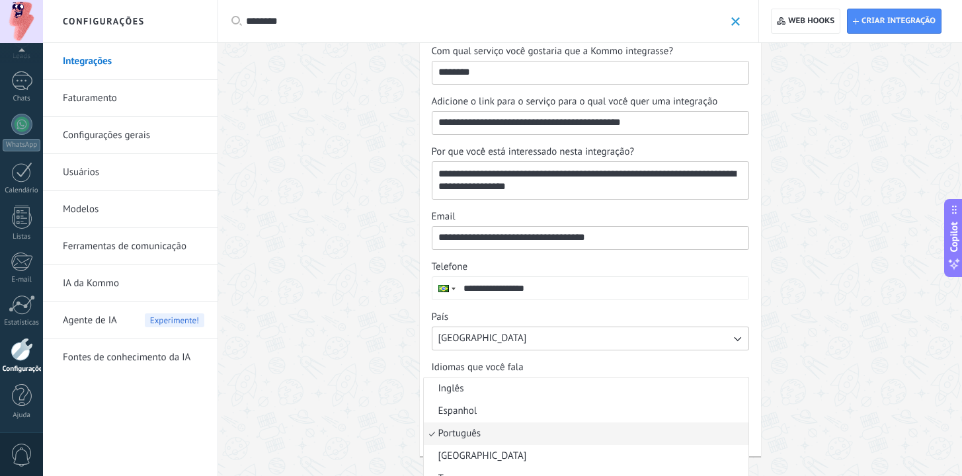
scroll to position [14, 0]
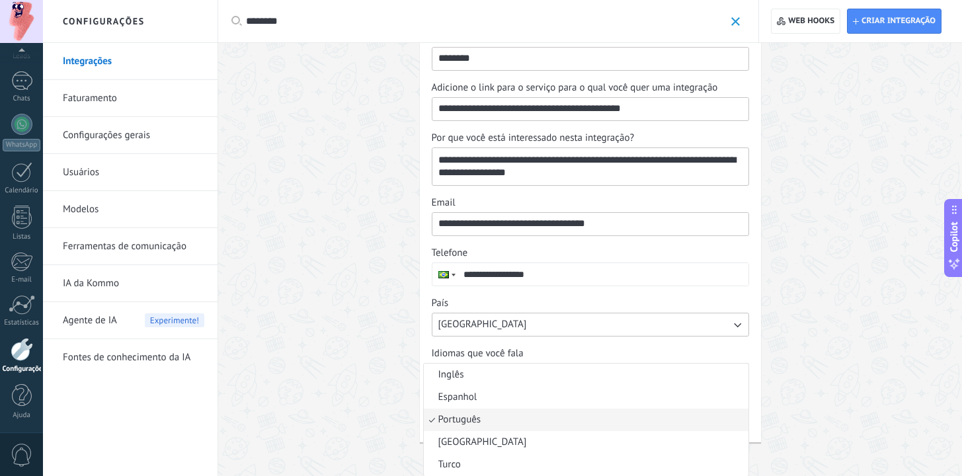
click at [379, 393] on div "**********" at bounding box center [590, 167] width 744 height 590
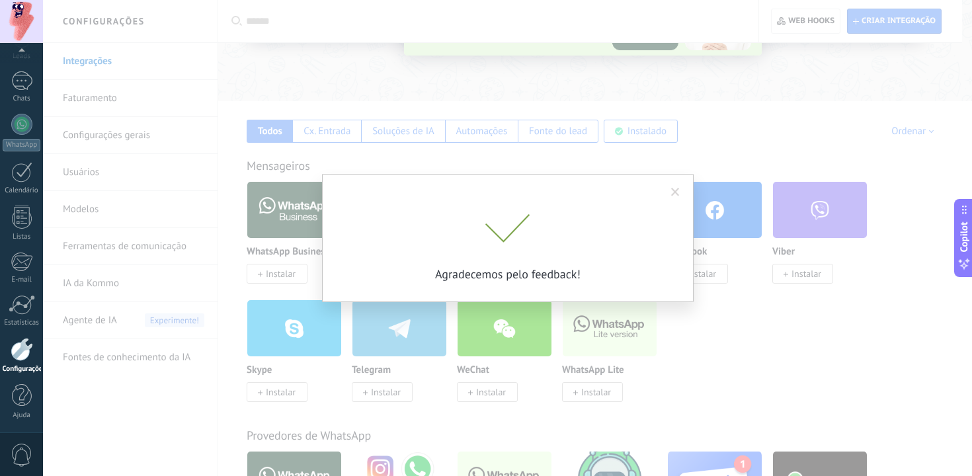
click at [670, 194] on span at bounding box center [675, 192] width 22 height 22
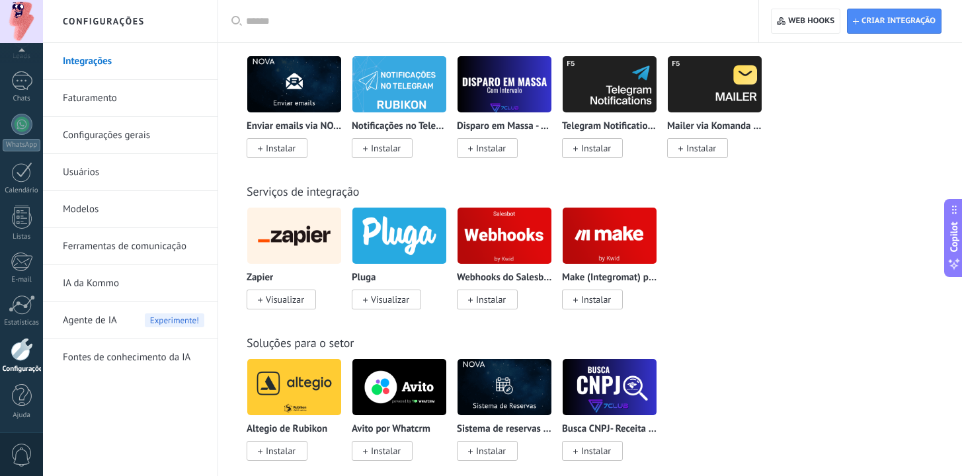
scroll to position [2575, 0]
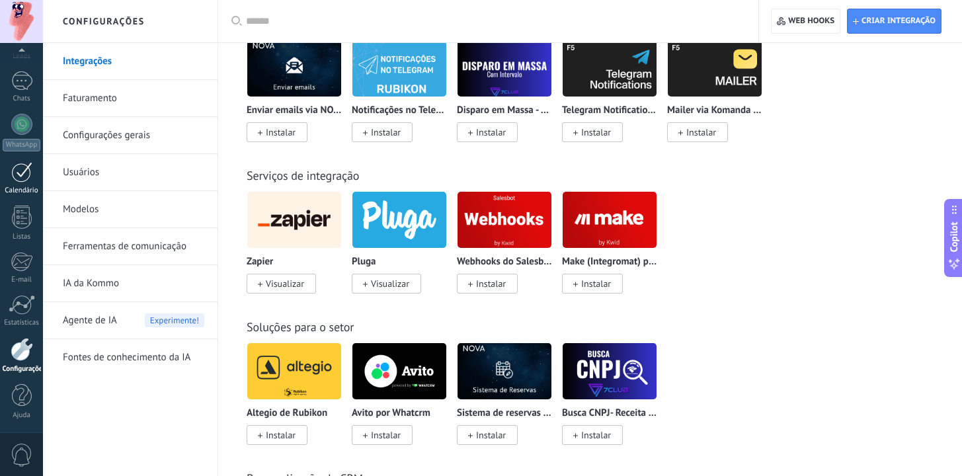
click at [28, 177] on div at bounding box center [21, 172] width 21 height 20
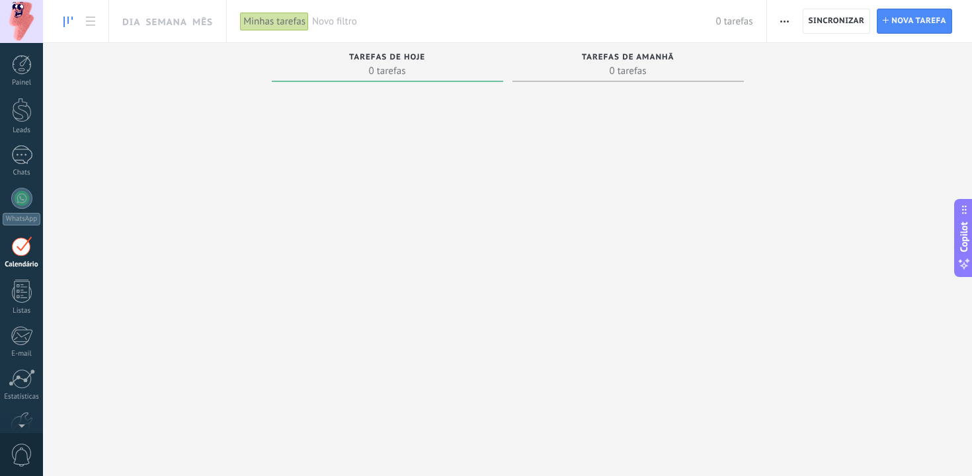
click at [379, 117] on div at bounding box center [387, 238] width 231 height 303
click at [414, 72] on span "0 tarefas" at bounding box center [387, 70] width 218 height 13
click at [549, 70] on span "0 tarefas" at bounding box center [628, 70] width 218 height 13
click at [911, 23] on span "Nova tarefa" at bounding box center [918, 21] width 55 height 24
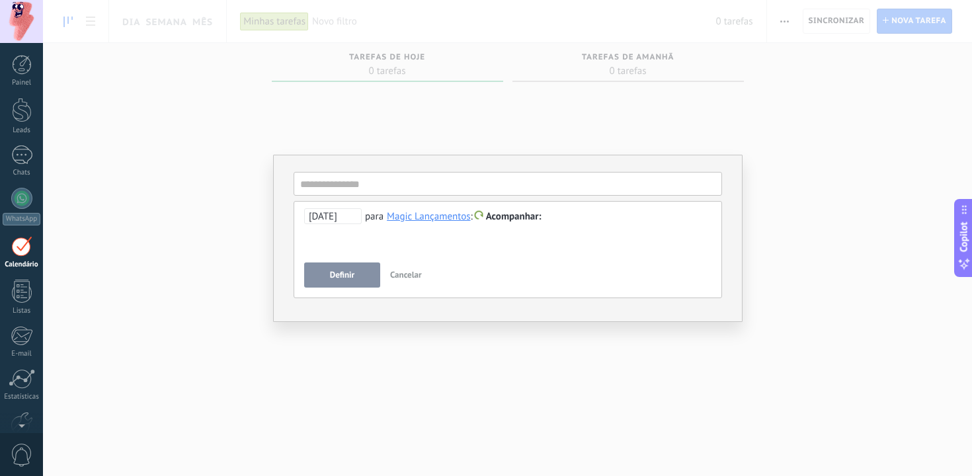
click at [398, 272] on span "Cancelar" at bounding box center [406, 274] width 32 height 11
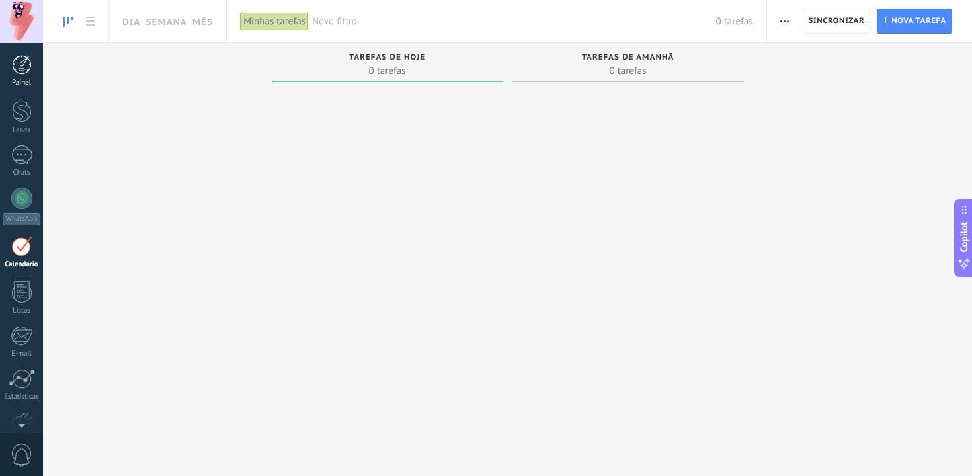
click at [26, 68] on div at bounding box center [22, 65] width 20 height 20
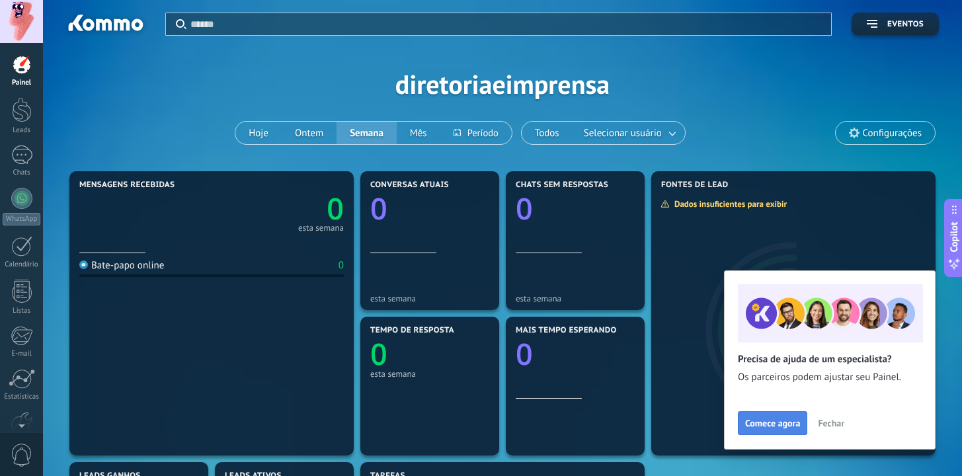
click at [785, 427] on span "Comece agora" at bounding box center [772, 422] width 55 height 9
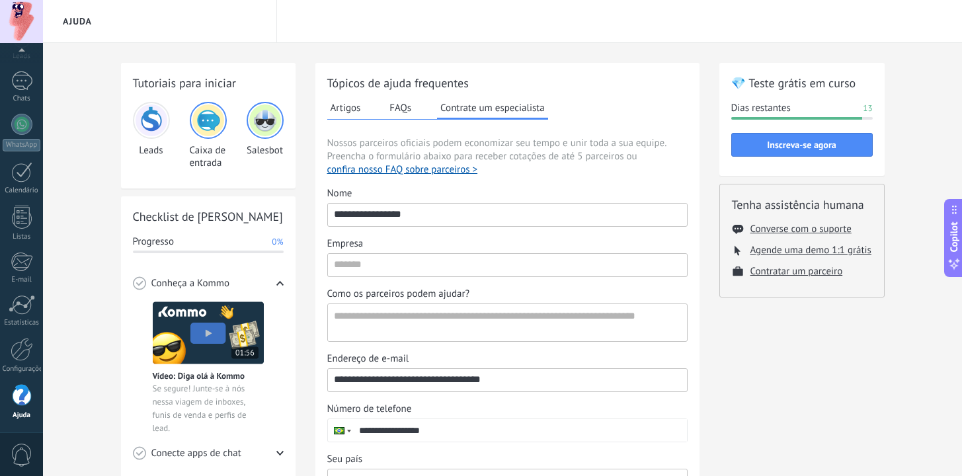
click at [397, 103] on button "FAQs" at bounding box center [400, 108] width 28 height 20
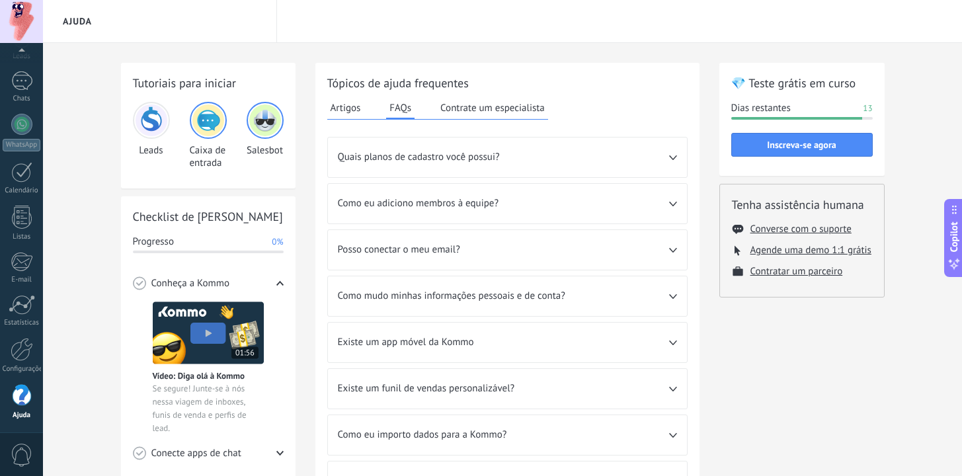
click at [360, 106] on button "Artigos" at bounding box center [345, 108] width 37 height 20
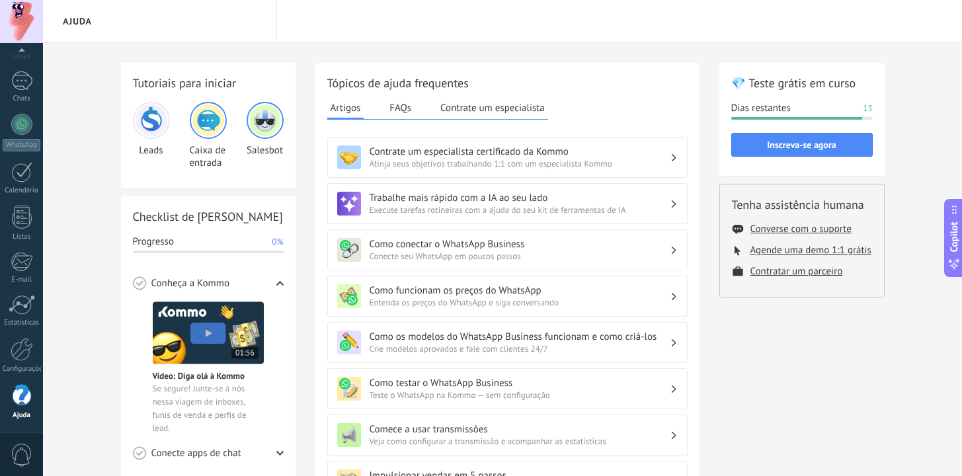
click at [393, 106] on button "FAQs" at bounding box center [400, 108] width 28 height 20
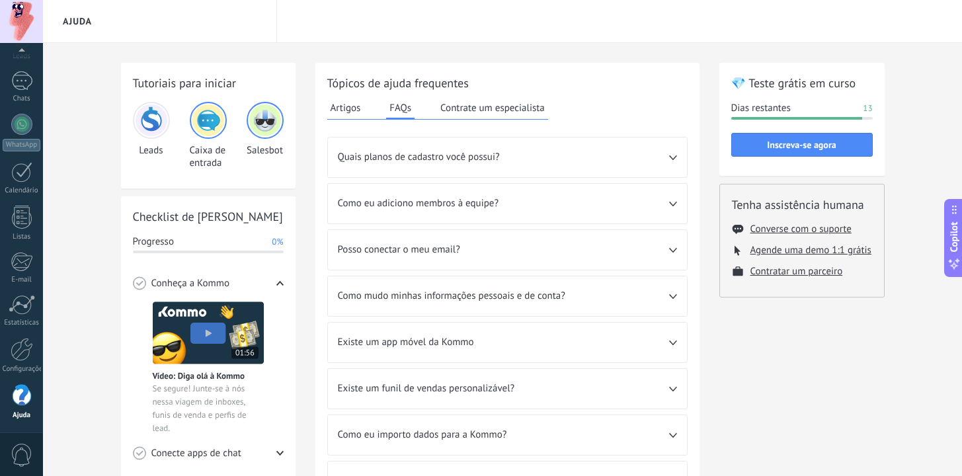
click at [436, 207] on span "Como eu adiciono membros à equipe?" at bounding box center [503, 203] width 331 height 13
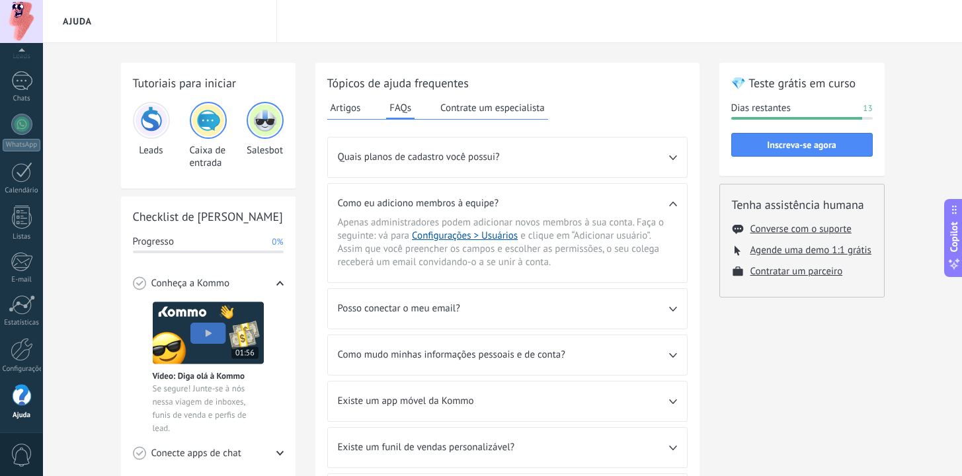
click at [436, 207] on span "Como eu adiciono membros à equipe?" at bounding box center [503, 203] width 331 height 13
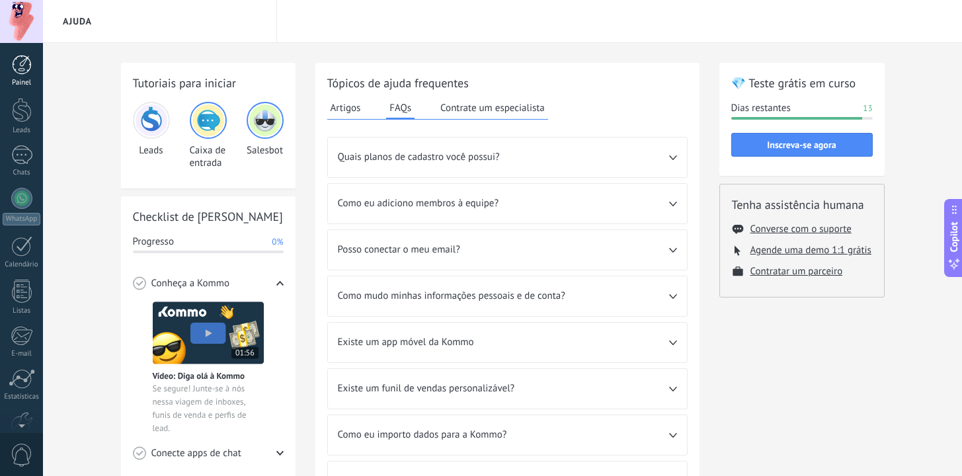
click at [19, 65] on div at bounding box center [22, 65] width 20 height 20
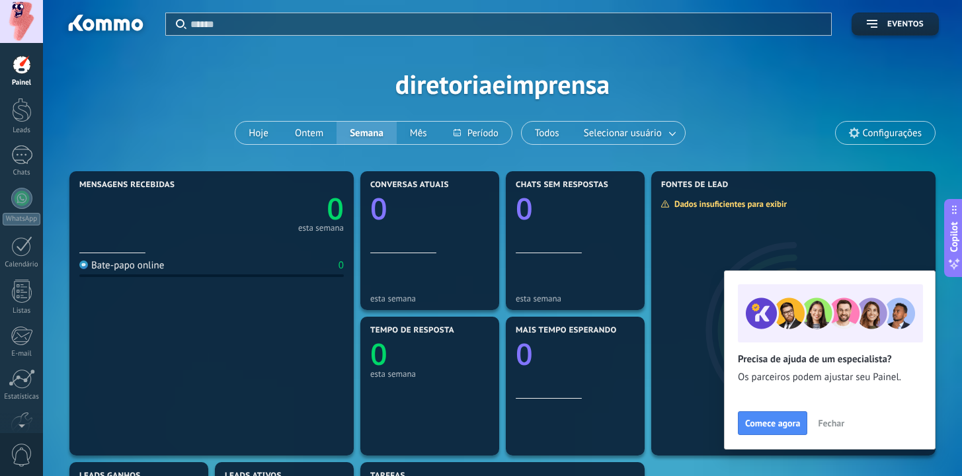
click at [833, 418] on span "Fechar" at bounding box center [831, 422] width 26 height 9
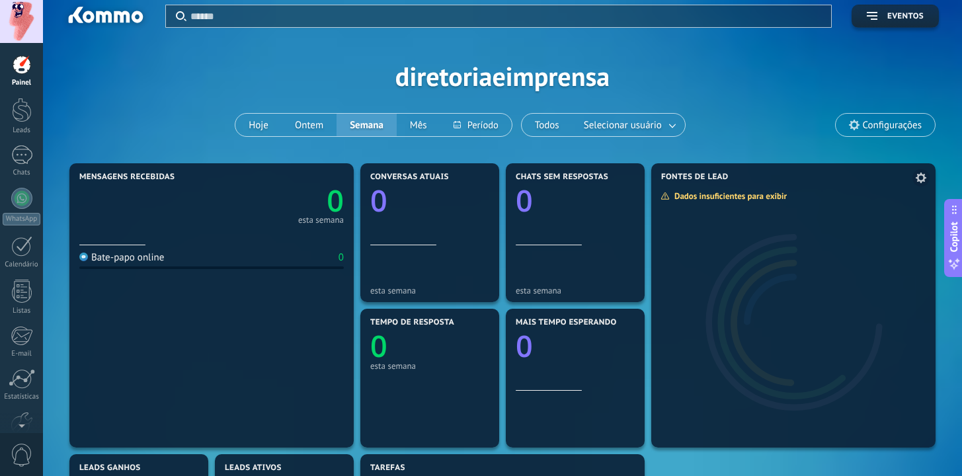
scroll to position [9, 0]
click at [574, 74] on div "Aplicar Eventos diretoriaeimprensa Hoje Ontem Semana Mês Todos Selecionar usuár…" at bounding box center [502, 75] width 879 height 168
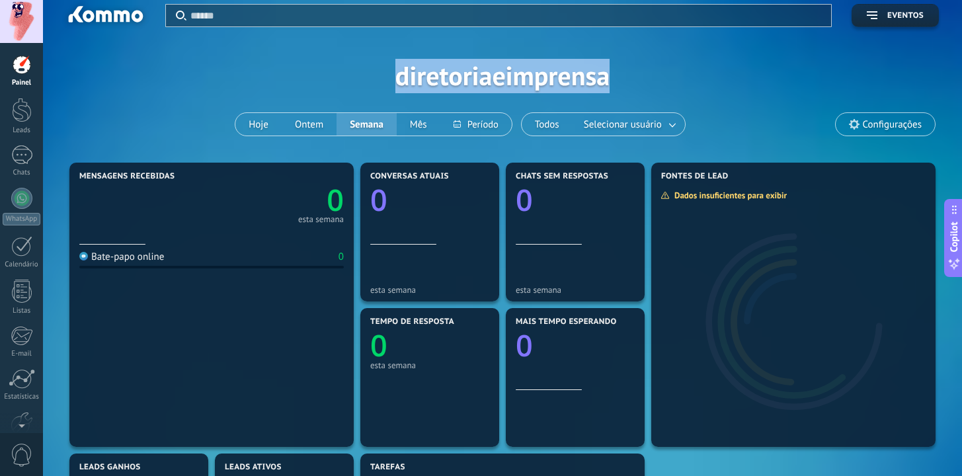
click at [574, 74] on div "Aplicar Eventos diretoriaeimprensa Hoje Ontem Semana Mês Todos Selecionar usuár…" at bounding box center [502, 75] width 879 height 168
click at [425, 127] on button "Mês" at bounding box center [419, 124] width 44 height 22
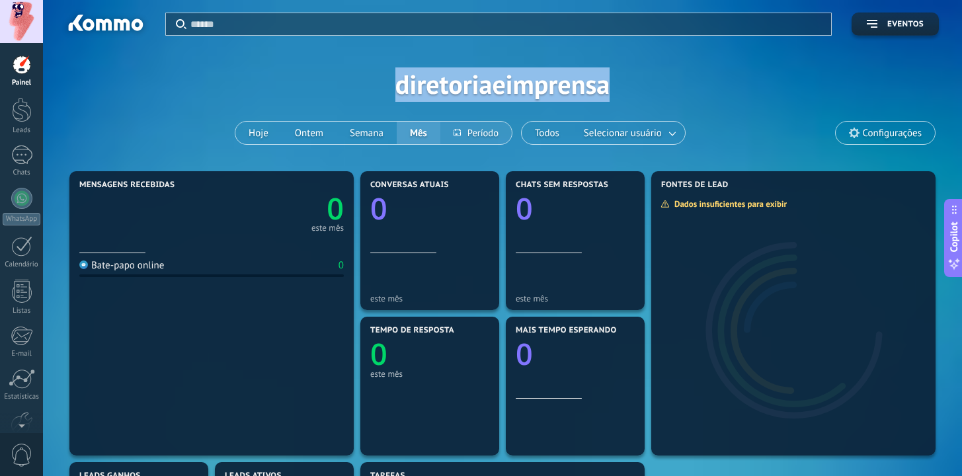
click at [506, 134] on button at bounding box center [475, 133] width 71 height 22
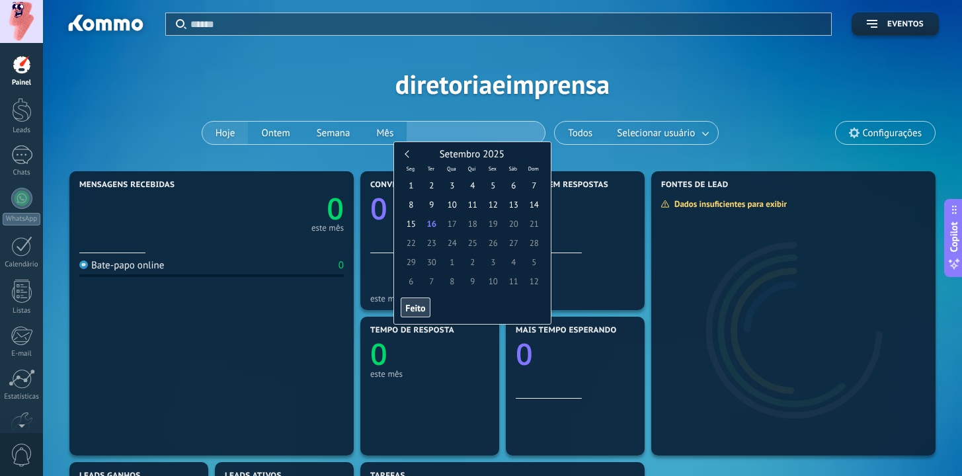
click at [222, 138] on div "Aplicar Eventos diretoriaeimprensa Hoje Ontem Semana Mês Todos Selecionar usuár…" at bounding box center [502, 84] width 879 height 168
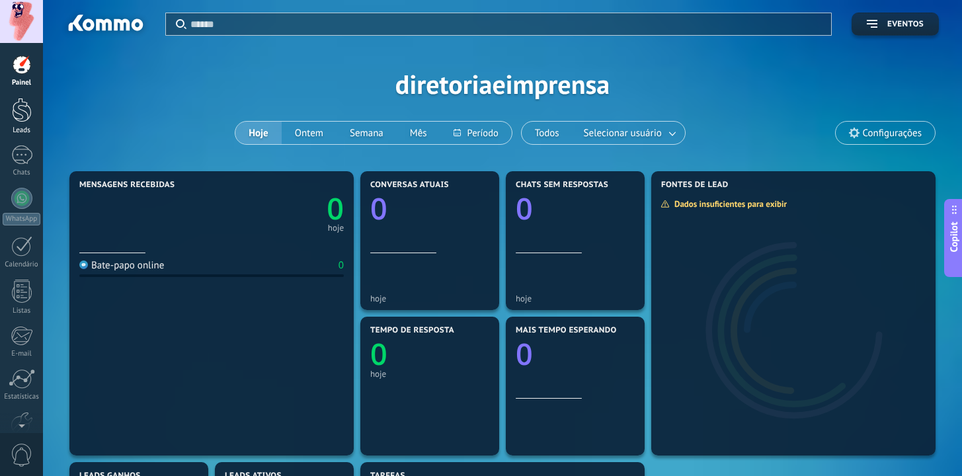
click at [12, 116] on div at bounding box center [22, 110] width 20 height 24
